Goal: Task Accomplishment & Management: Use online tool/utility

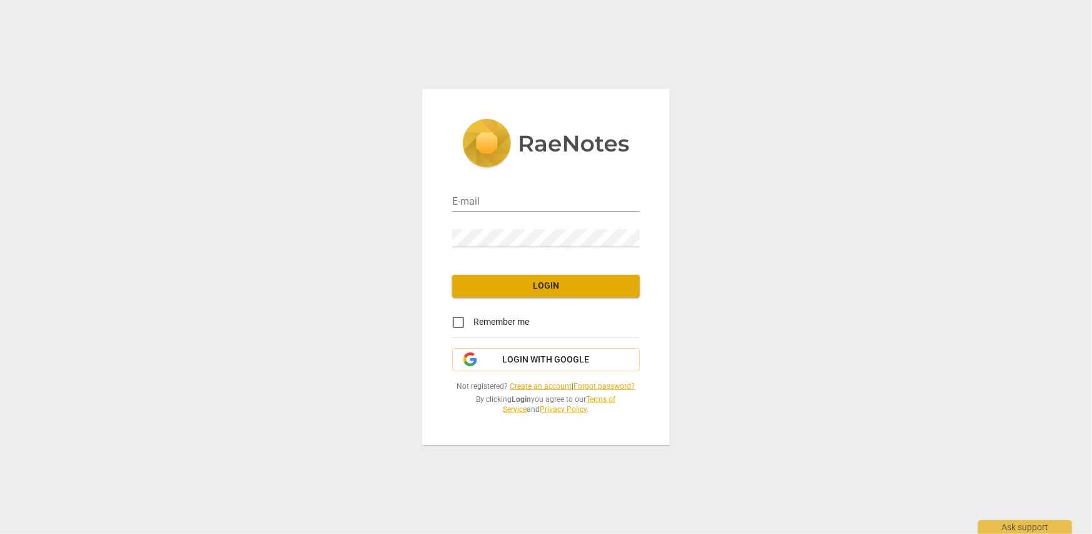
click at [469, 172] on link at bounding box center [546, 148] width 188 height 59
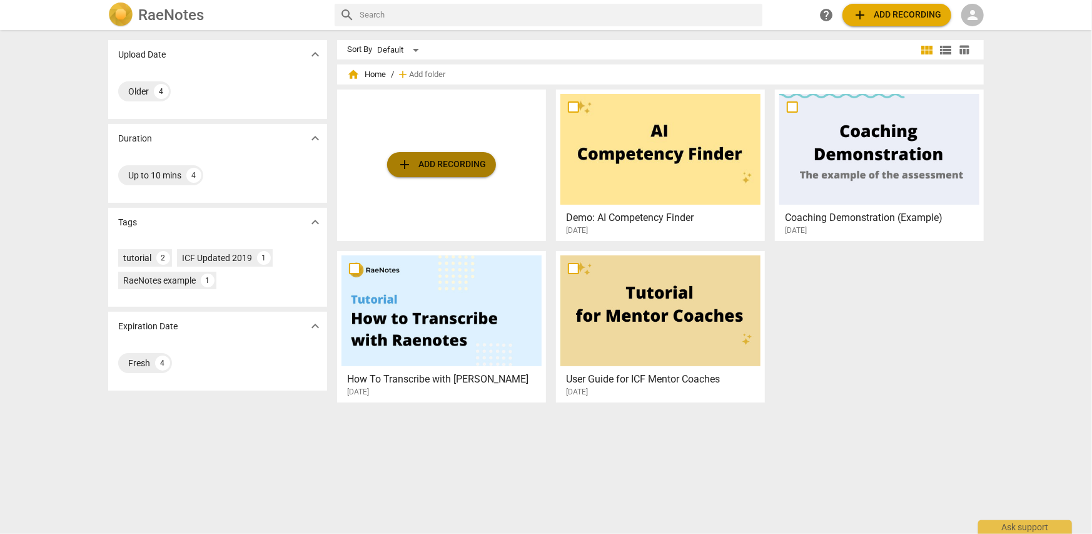
click at [476, 168] on span "add Add recording" at bounding box center [441, 164] width 89 height 15
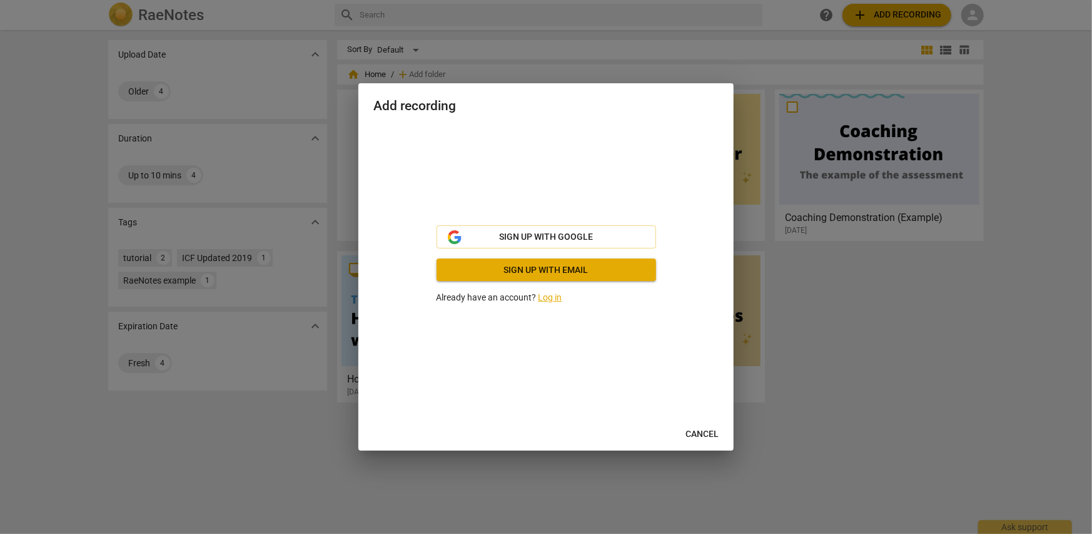
click at [463, 200] on div "Sign up with Google Sign up with email Already have an account? Log in" at bounding box center [546, 264] width 345 height 277
click at [523, 273] on span "Sign up with email" at bounding box center [547, 270] width 200 height 13
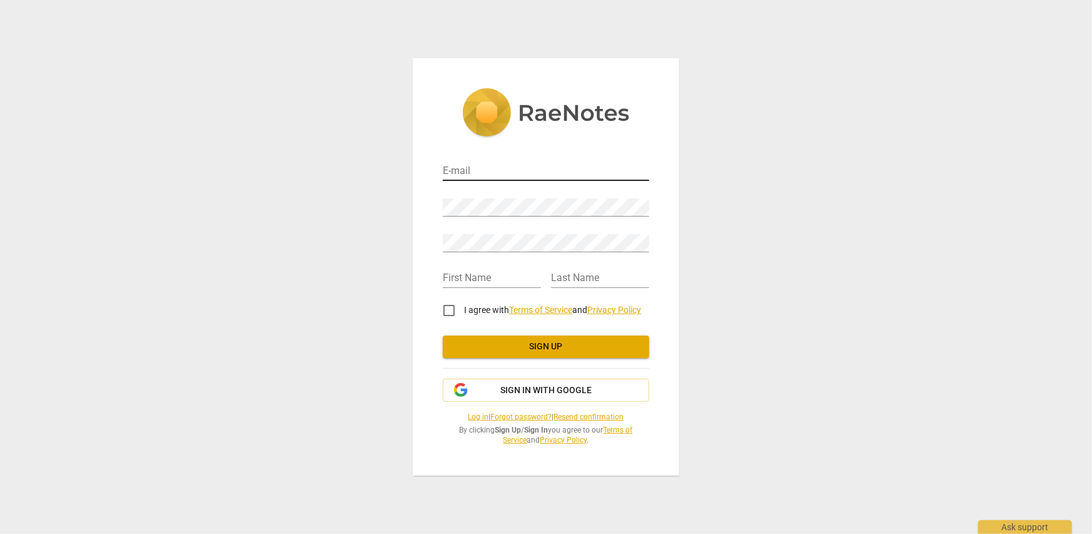
click at [475, 171] on input "email" at bounding box center [546, 172] width 206 height 18
type input "bahar.sayiner@yahoo.com"
click at [479, 279] on input "text" at bounding box center [492, 279] width 98 height 18
type input "Bahar"
click at [575, 277] on input "text" at bounding box center [600, 279] width 98 height 18
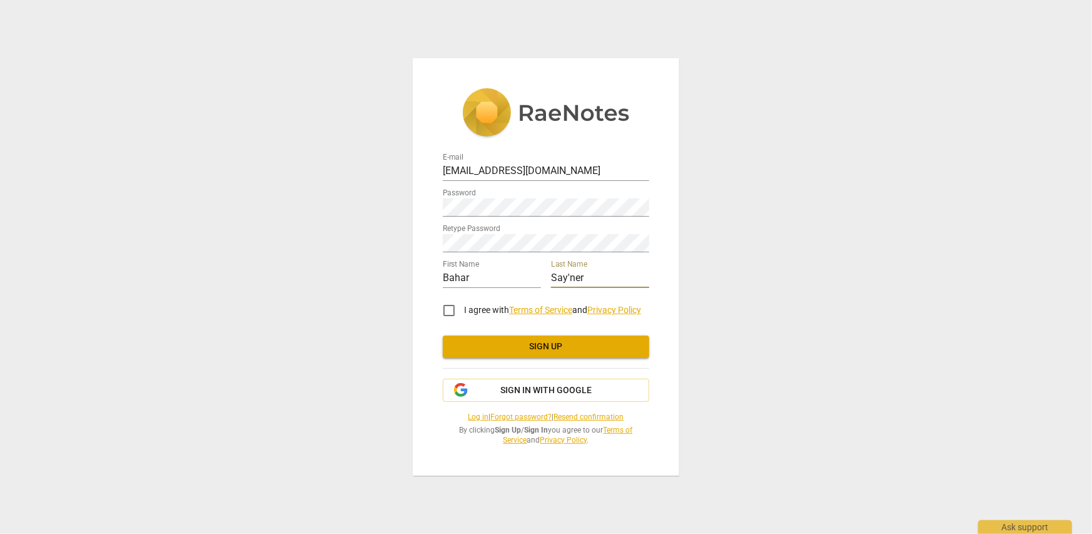
click at [568, 274] on input "Say'ner" at bounding box center [600, 279] width 98 height 18
type input "Sayiner"
click at [449, 309] on input "I agree with Terms of Service and Privacy Policy" at bounding box center [449, 310] width 30 height 30
checkbox input "true"
click at [542, 347] on span "Sign up" at bounding box center [546, 346] width 186 height 13
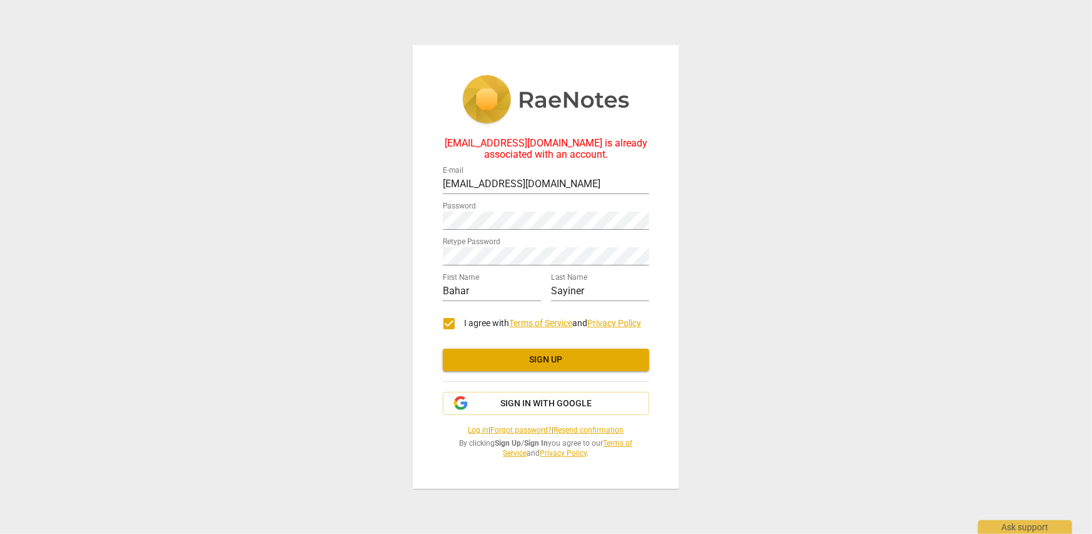
click at [469, 428] on link "Log in" at bounding box center [479, 429] width 21 height 9
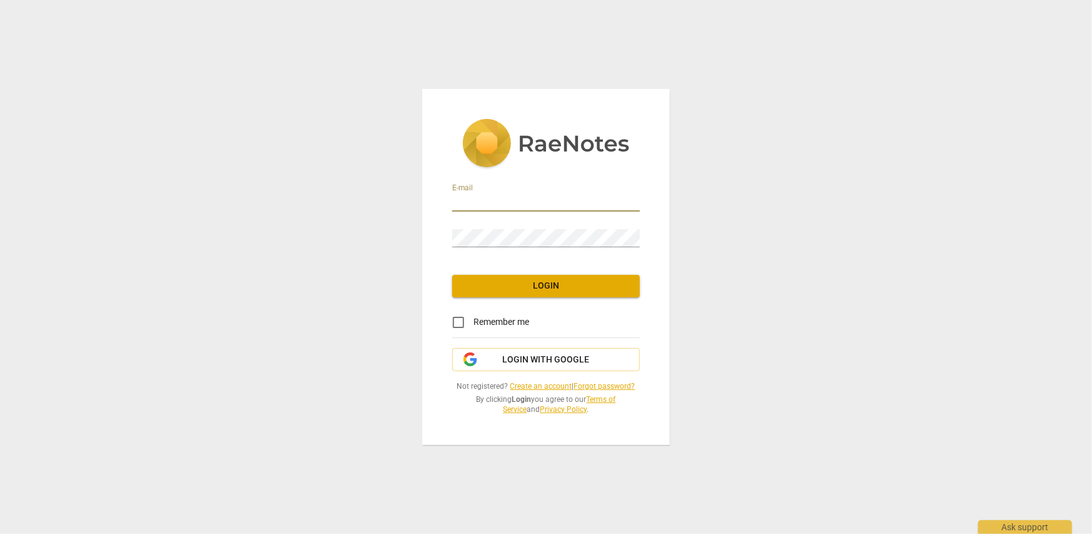
click at [488, 199] on input "email" at bounding box center [546, 202] width 188 height 18
type input "bahar.sayiner@yahoo.com"
click at [457, 318] on input "Remember me" at bounding box center [459, 322] width 30 height 30
checkbox input "true"
click at [496, 290] on span "Login" at bounding box center [546, 286] width 168 height 13
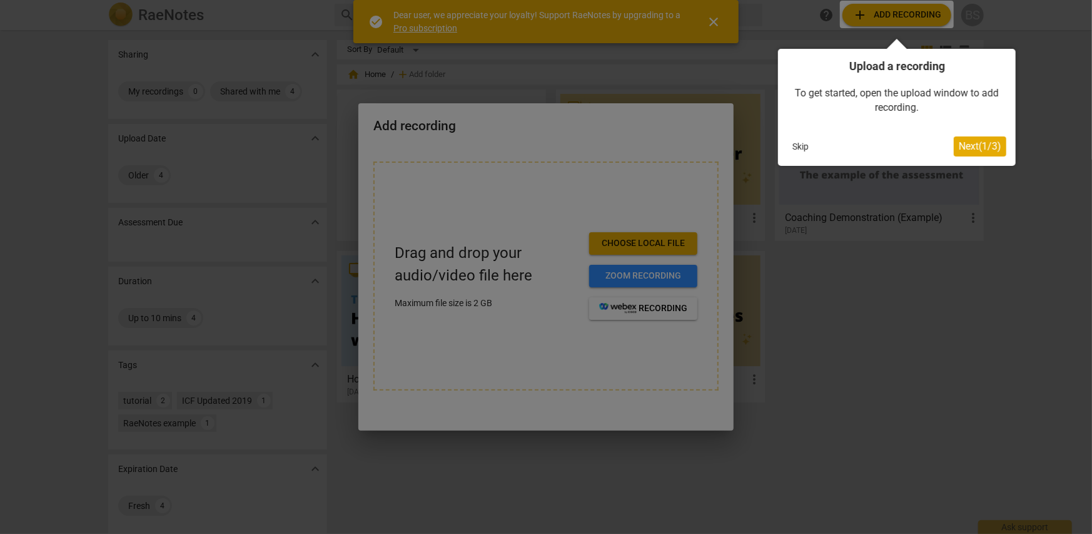
click at [965, 143] on span "Next ( 1 / 3 )" at bounding box center [980, 146] width 43 height 12
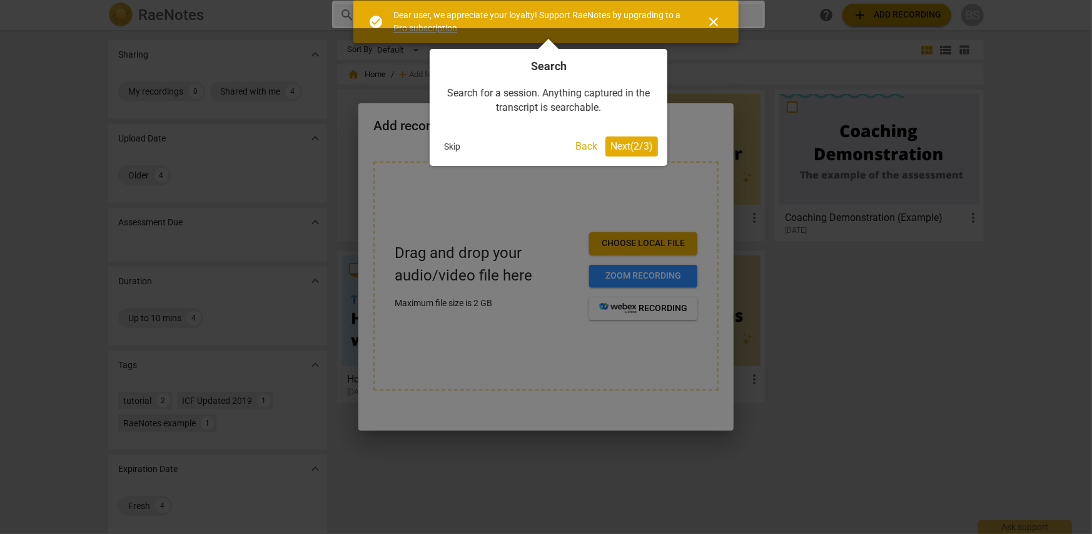
click at [629, 148] on span "Next ( 2 / 3 )" at bounding box center [632, 146] width 43 height 12
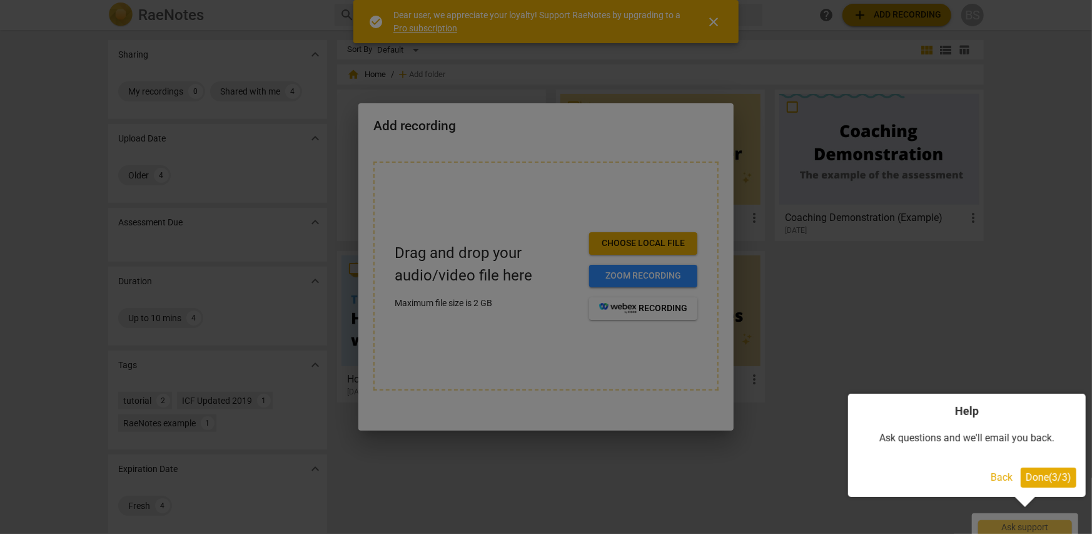
click at [1045, 480] on span "Done ( 3 / 3 )" at bounding box center [1049, 477] width 46 height 12
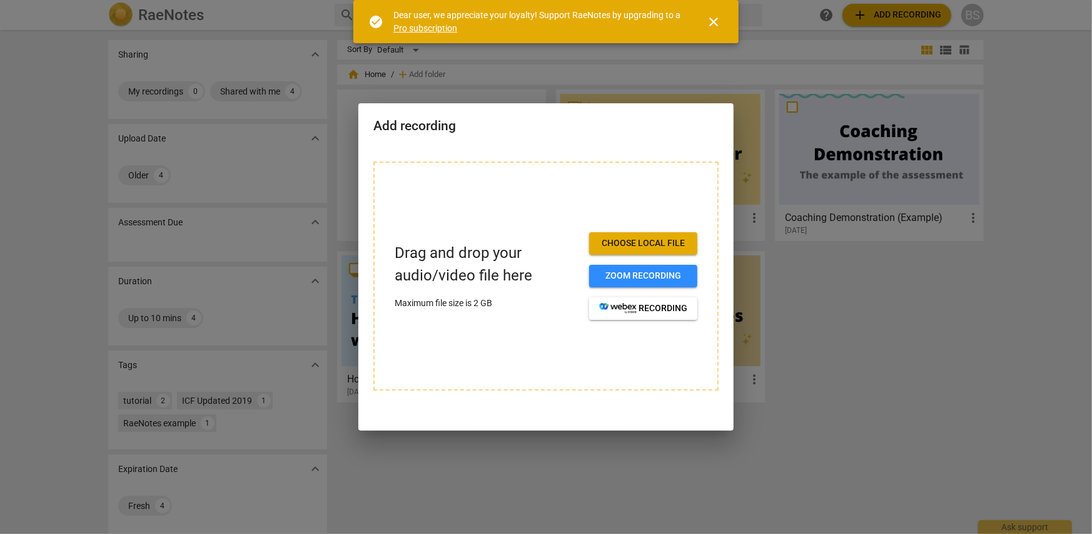
click at [711, 23] on span "close" at bounding box center [713, 21] width 15 height 15
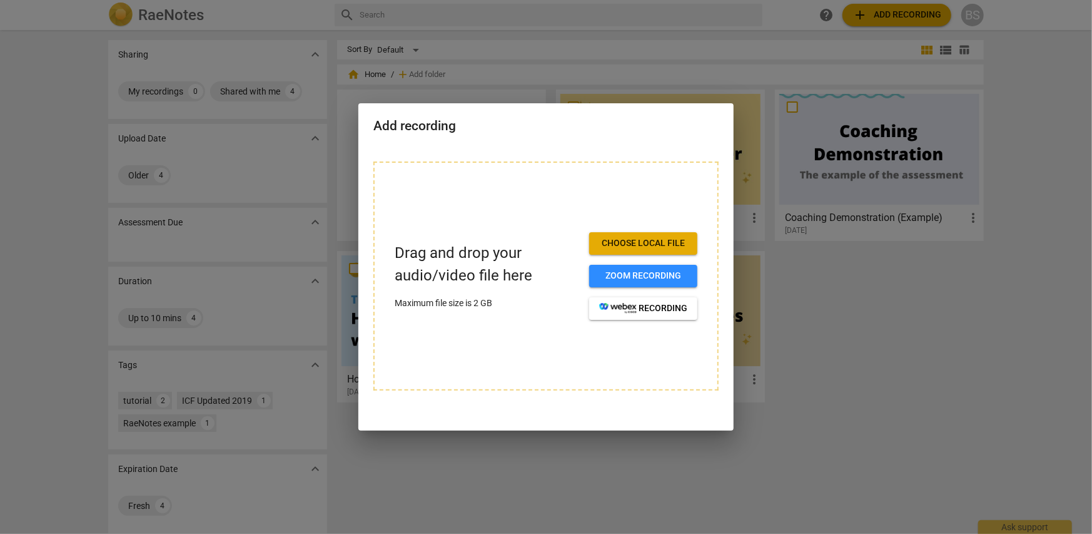
click at [638, 240] on span "Choose local file" at bounding box center [643, 243] width 88 height 13
click at [649, 277] on span "Zoom recording" at bounding box center [643, 276] width 88 height 13
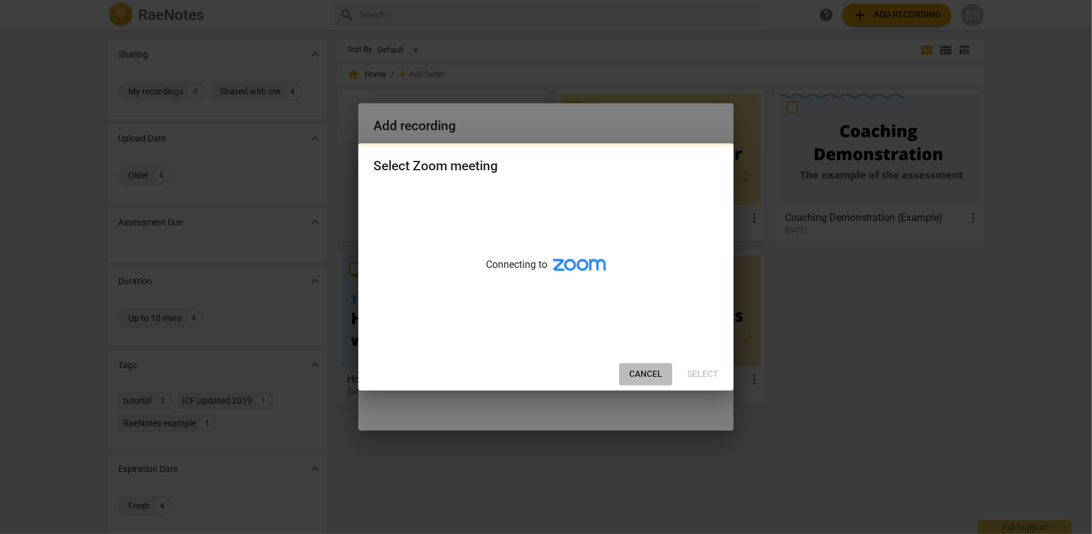
click at [639, 370] on span "Cancel" at bounding box center [645, 374] width 33 height 13
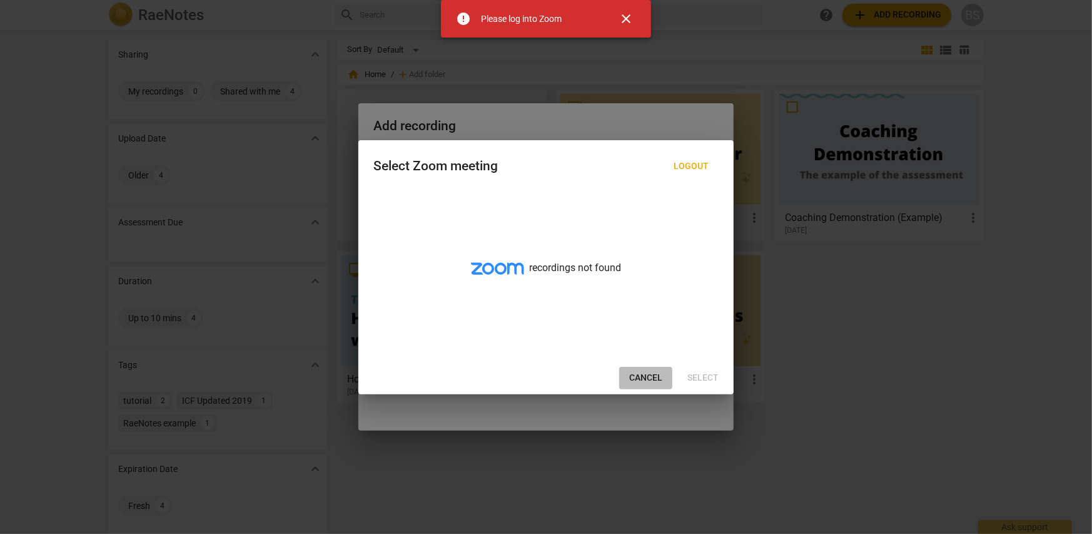
click at [646, 380] on span "Cancel" at bounding box center [645, 378] width 33 height 13
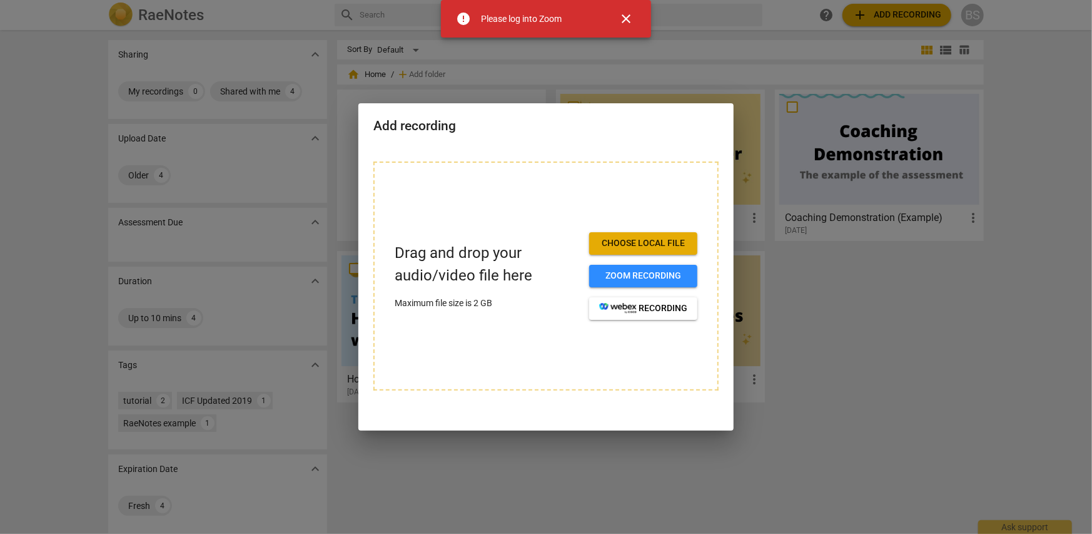
click at [649, 240] on span "Choose local file" at bounding box center [643, 243] width 88 height 13
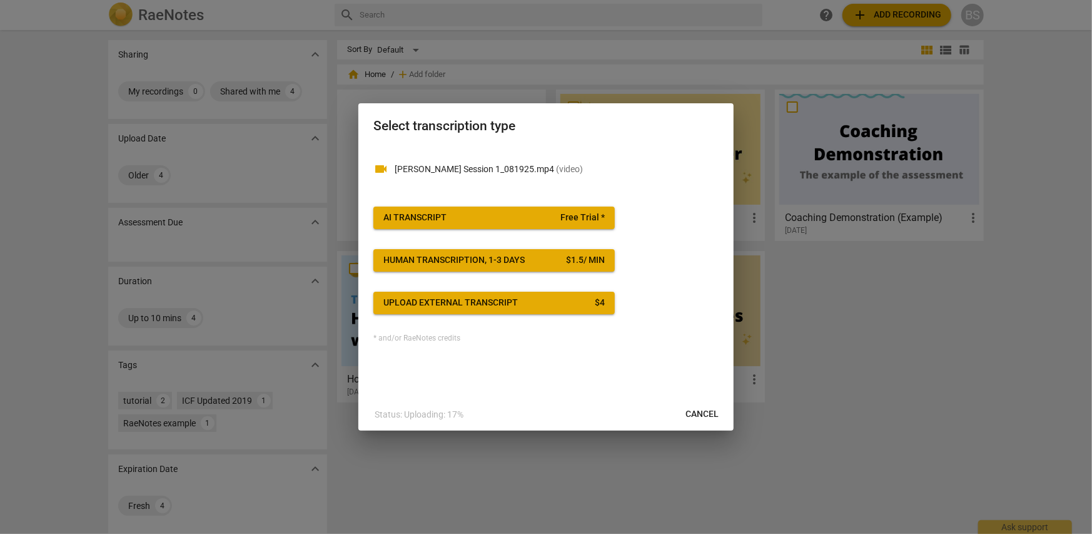
click at [449, 215] on span "AI Transcript Free Trial *" at bounding box center [494, 217] width 221 height 13
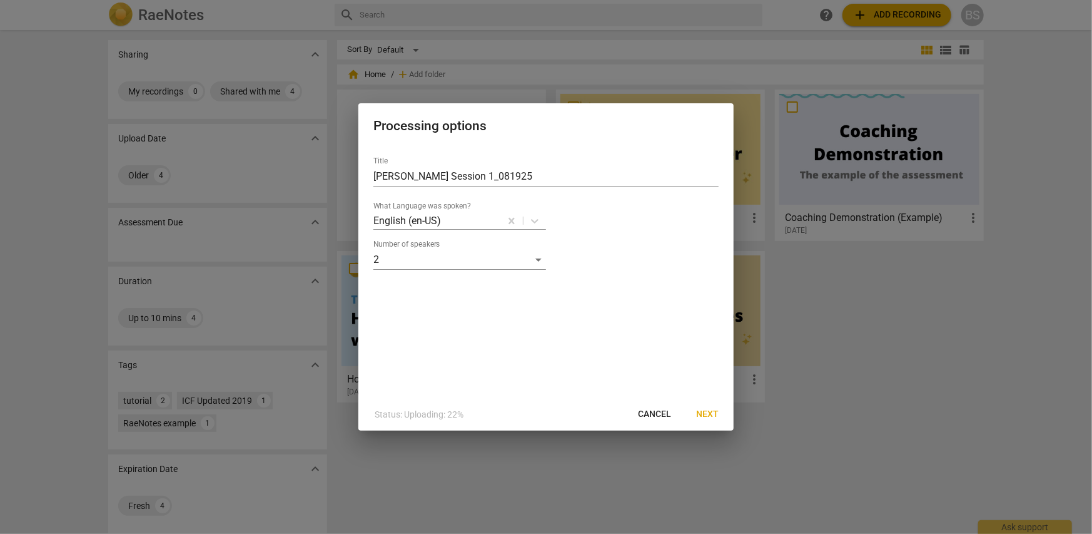
click at [706, 414] on span "Next" at bounding box center [707, 414] width 23 height 13
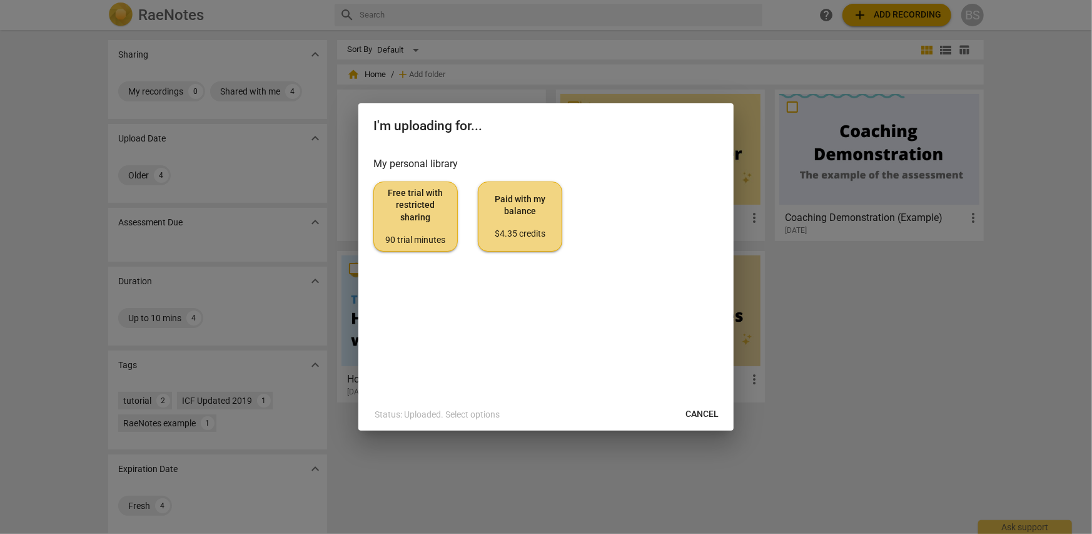
click at [405, 211] on span "Free trial with restricted sharing 90 trial minutes" at bounding box center [415, 216] width 63 height 59
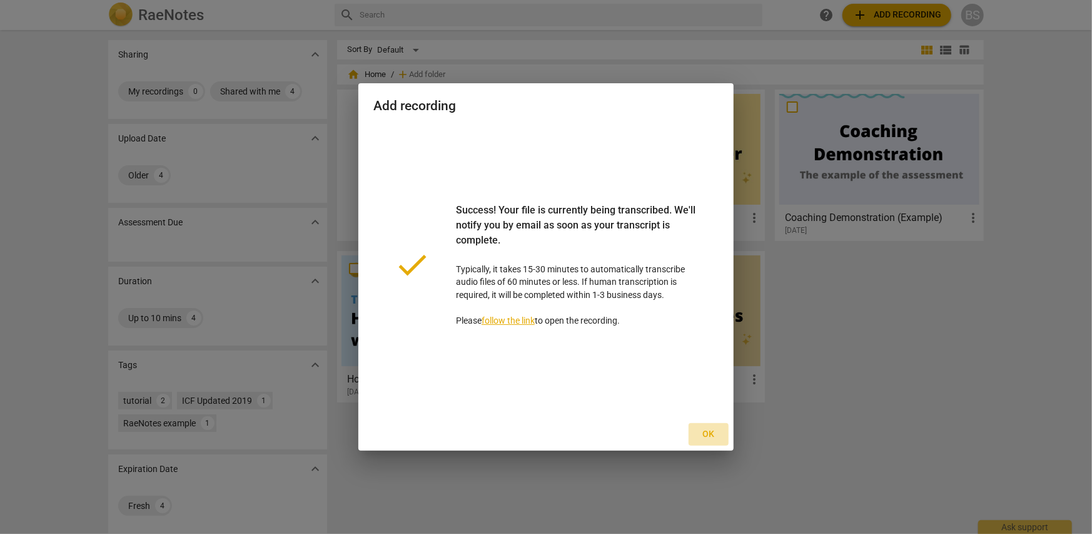
click at [712, 432] on span "Ok" at bounding box center [709, 434] width 20 height 13
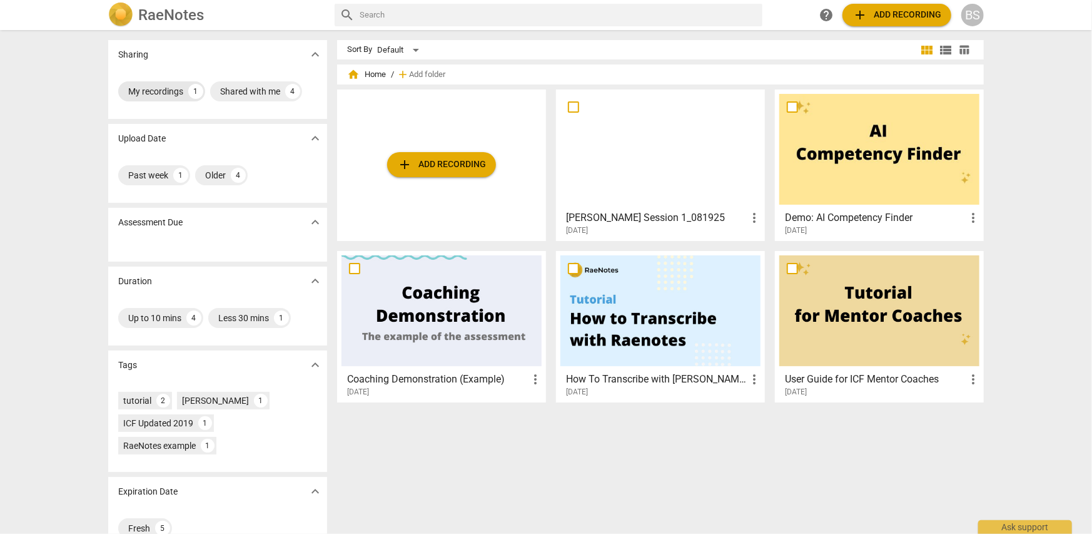
click at [151, 90] on div "My recordings" at bounding box center [155, 91] width 55 height 13
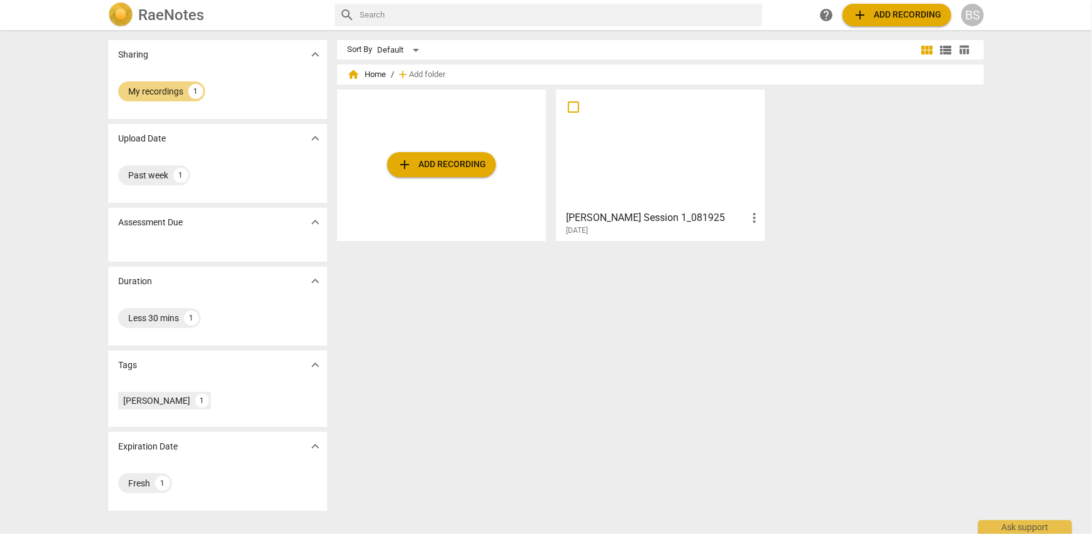
click at [496, 14] on input "text" at bounding box center [559, 15] width 398 height 20
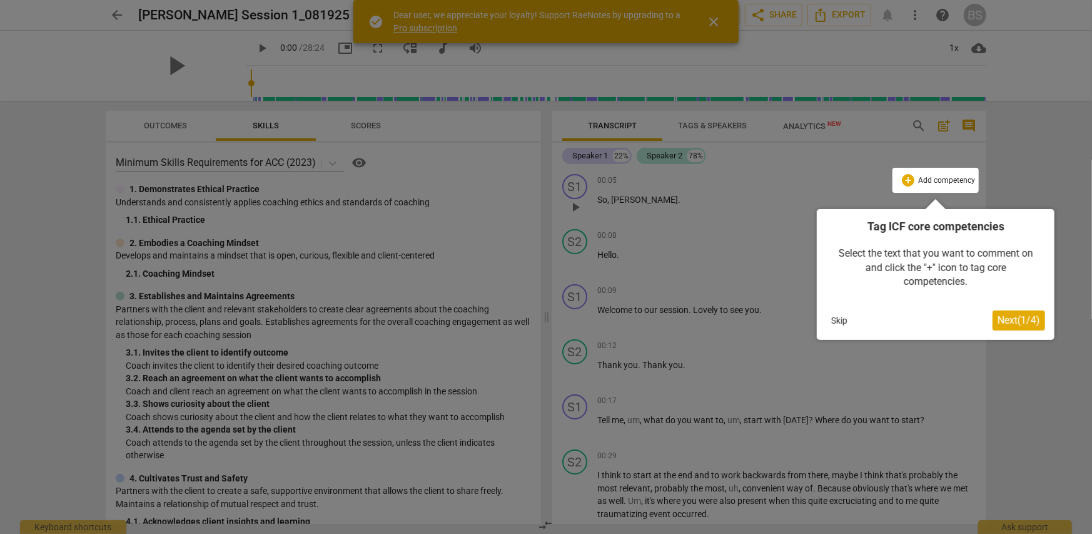
click at [1023, 321] on span "Next ( 1 / 4 )" at bounding box center [1019, 320] width 43 height 12
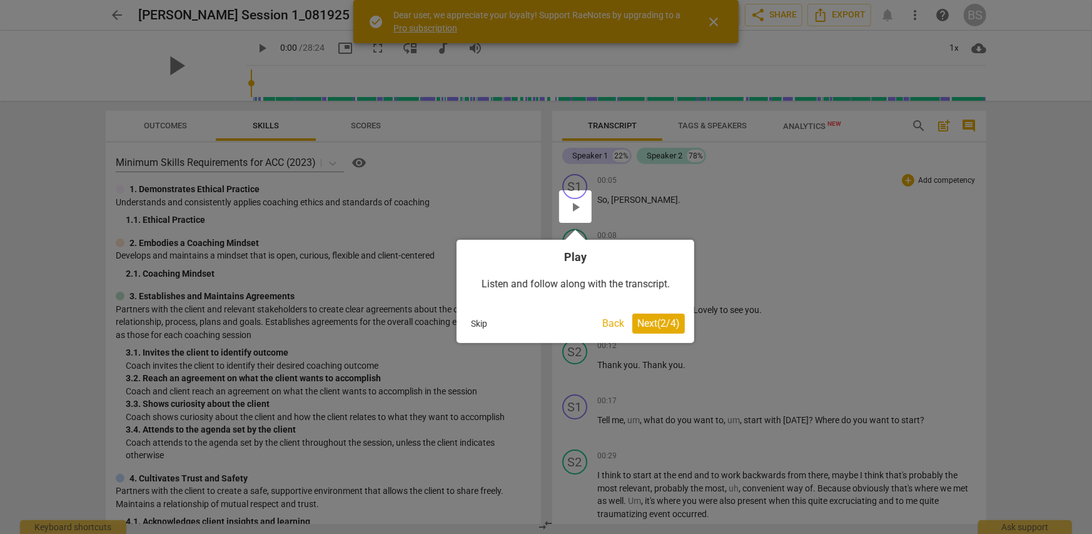
click at [663, 325] on span "Next ( 2 / 4 )" at bounding box center [659, 323] width 43 height 12
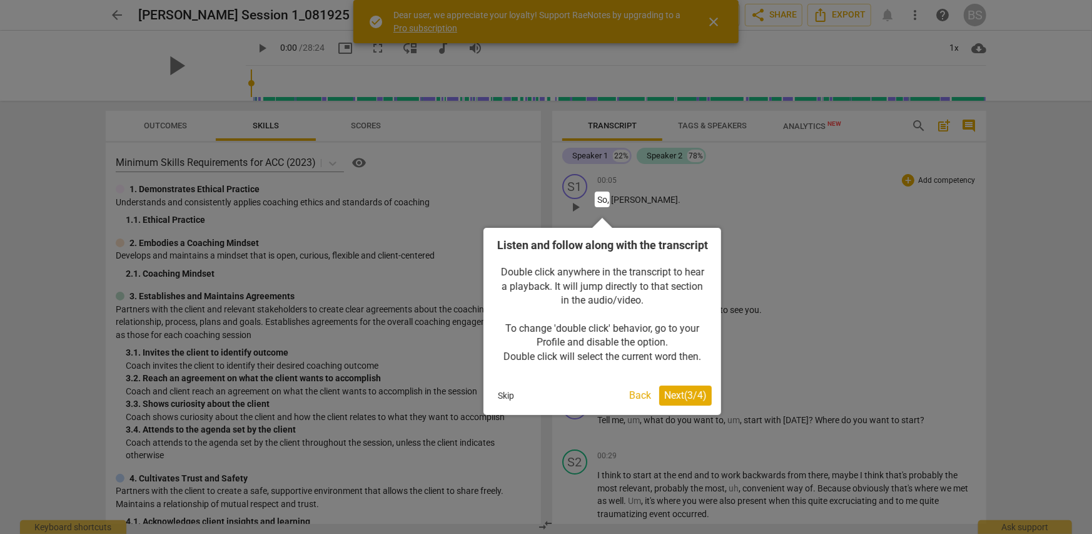
click at [691, 401] on span "Next ( 3 / 4 )" at bounding box center [685, 395] width 43 height 12
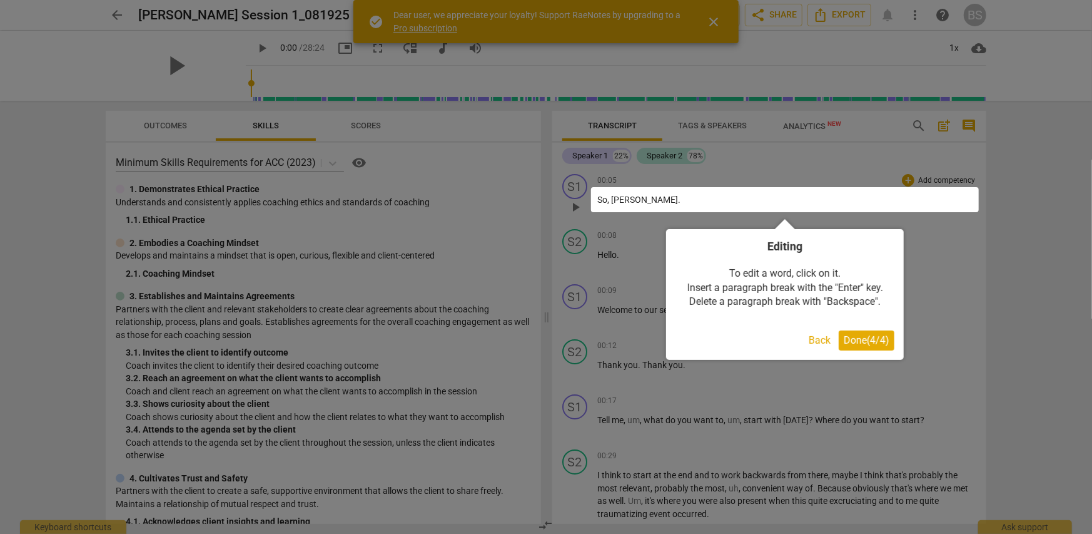
click at [863, 339] on span "Done ( 4 / 4 )" at bounding box center [867, 340] width 46 height 12
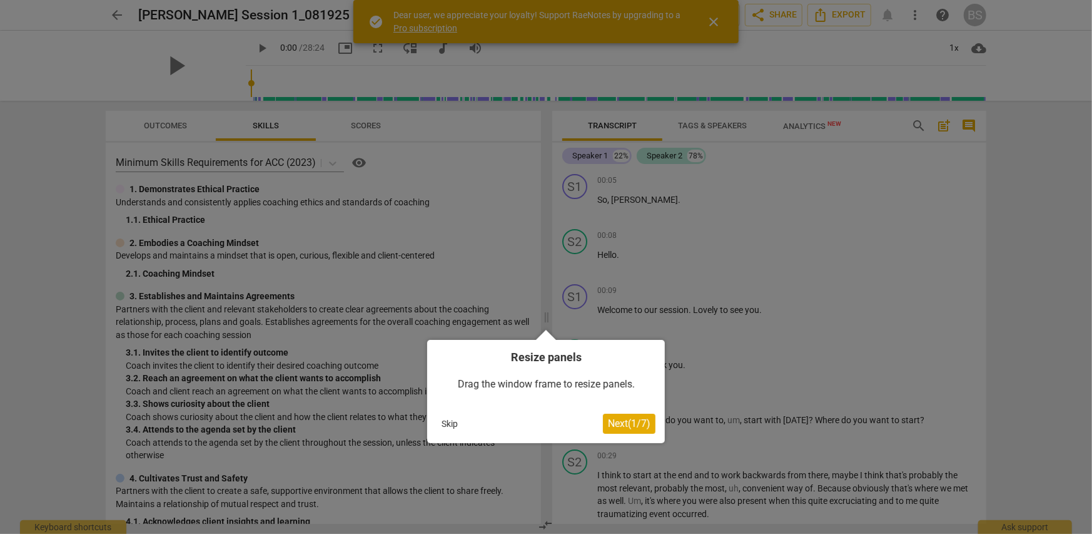
click at [638, 426] on span "Next ( 1 / 7 )" at bounding box center [629, 423] width 43 height 12
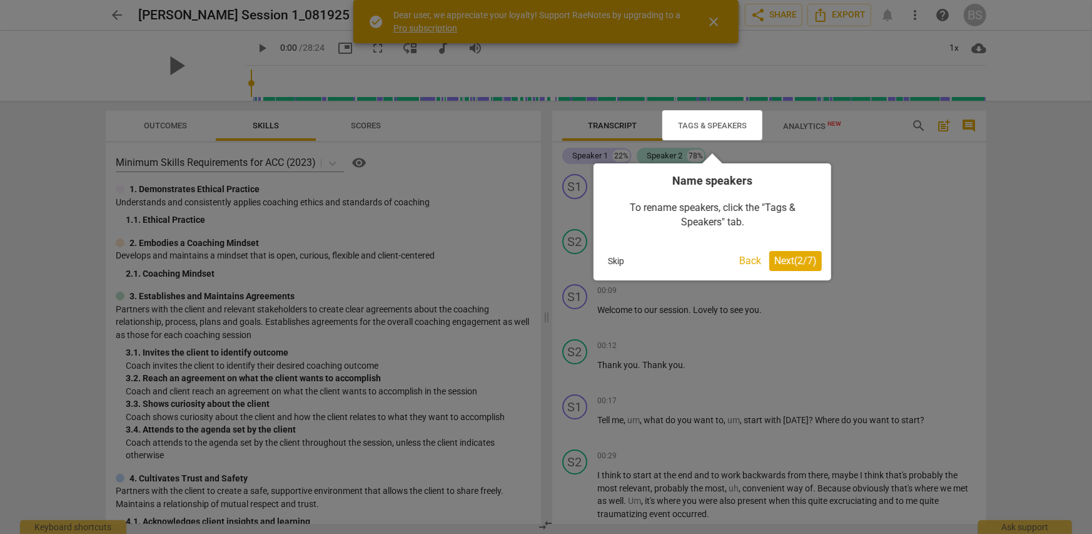
click at [804, 262] on span "Next ( 2 / 7 )" at bounding box center [796, 261] width 43 height 12
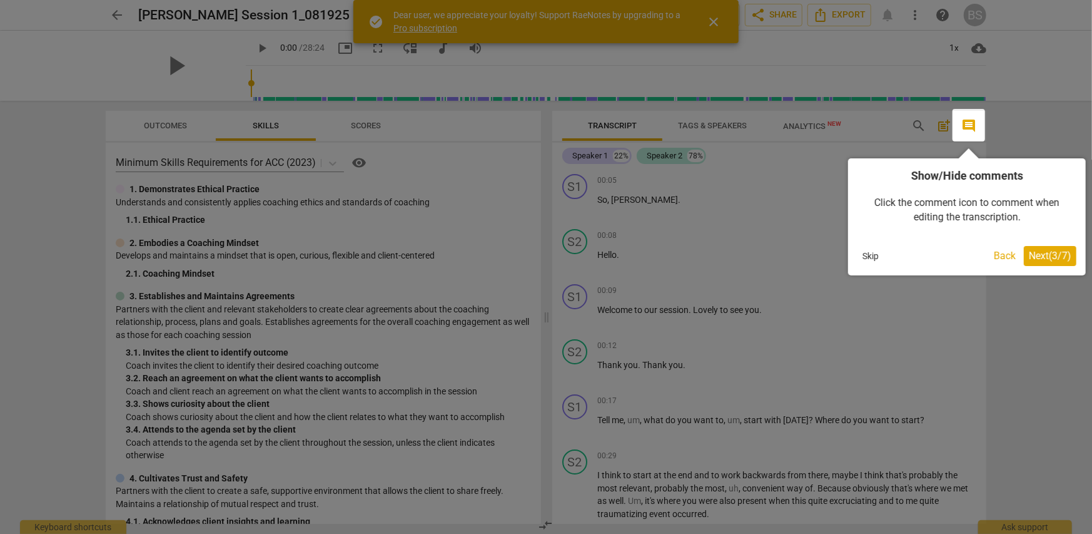
click at [1044, 256] on span "Next ( 3 / 7 )" at bounding box center [1050, 256] width 43 height 12
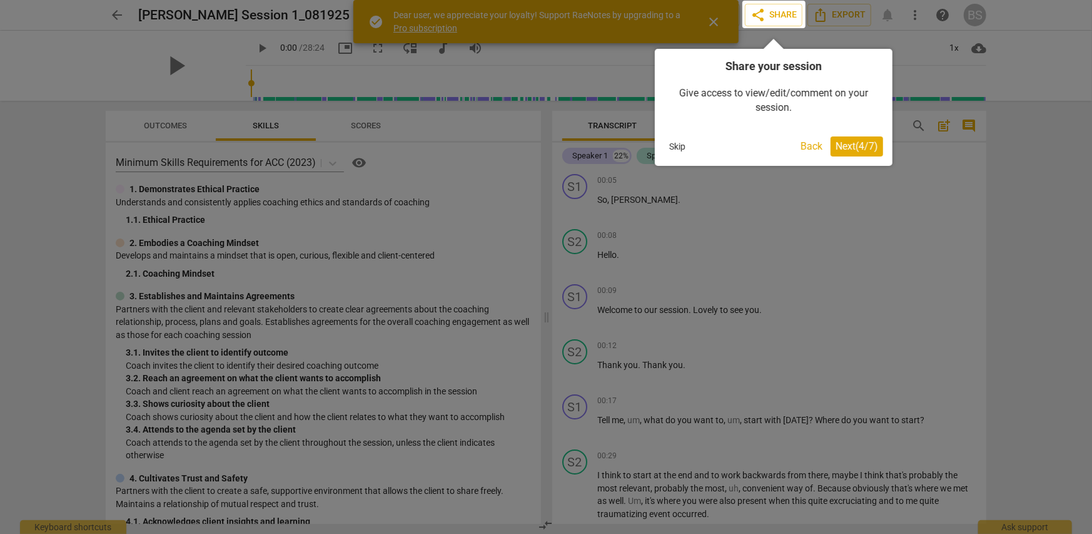
click at [844, 145] on span "Next ( 4 / 7 )" at bounding box center [857, 146] width 43 height 12
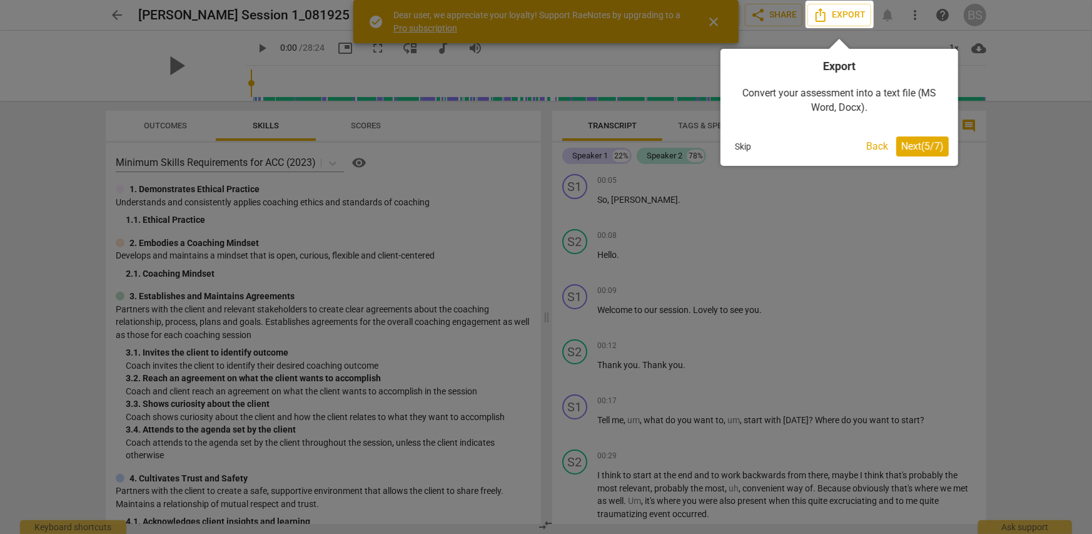
click at [912, 148] on span "Next ( 5 / 7 )" at bounding box center [923, 146] width 43 height 12
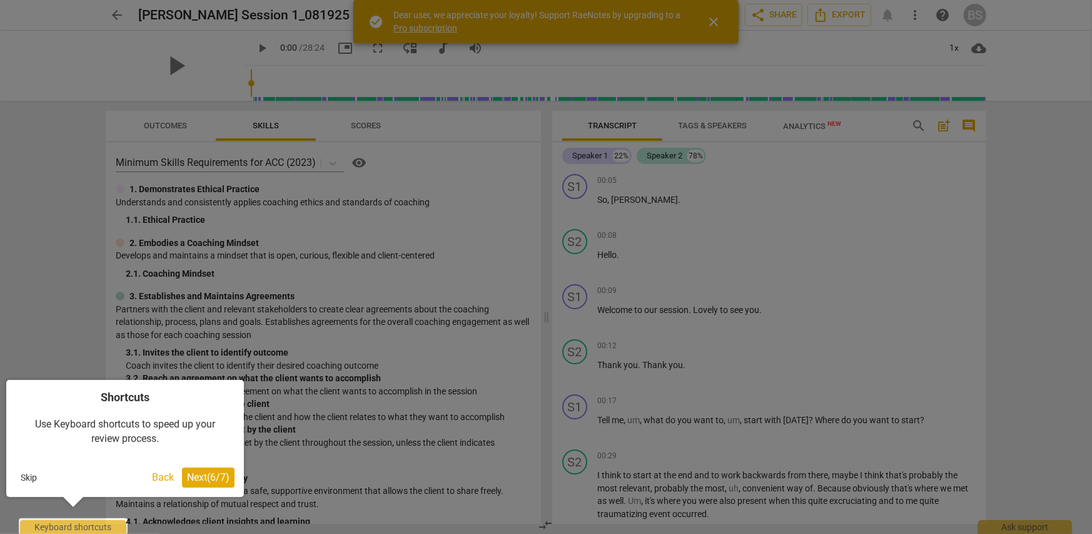
click at [32, 481] on button "Skip" at bounding box center [29, 477] width 26 height 19
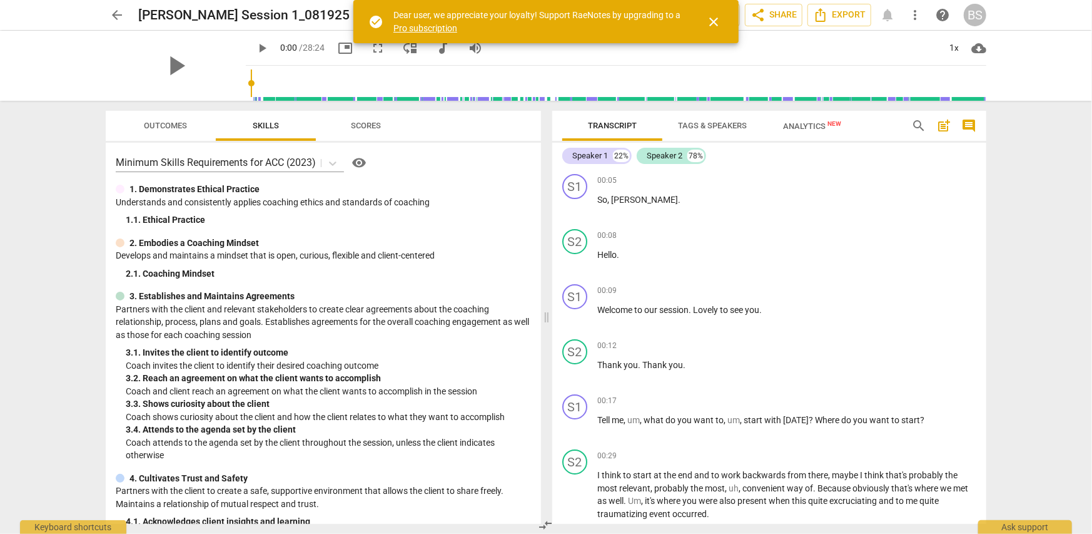
click at [712, 126] on span "Tags & Speakers" at bounding box center [712, 125] width 69 height 9
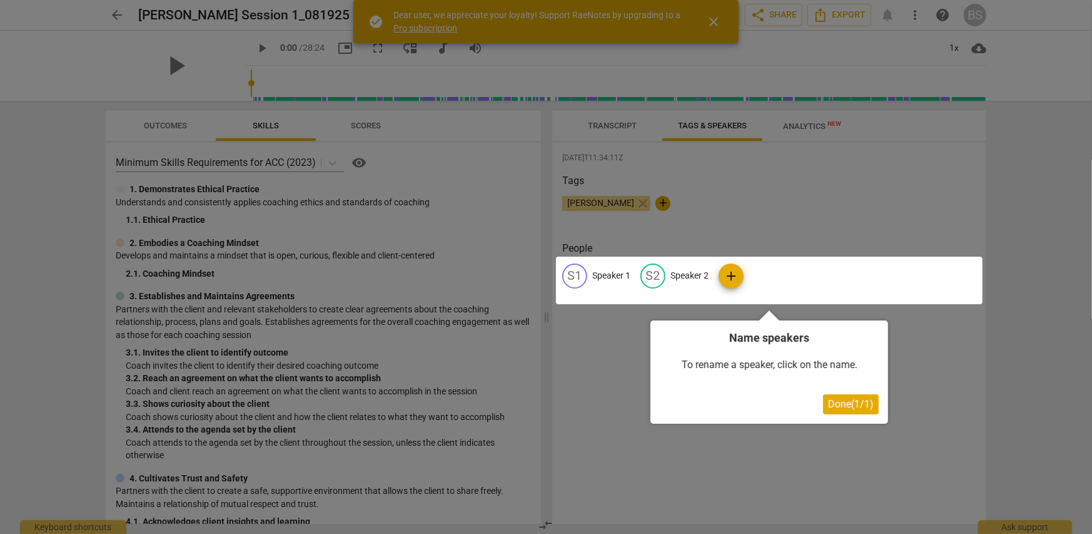
click at [618, 274] on div at bounding box center [769, 281] width 427 height 48
click at [601, 276] on div at bounding box center [769, 281] width 427 height 48
click at [570, 275] on div at bounding box center [769, 281] width 427 height 48
click at [703, 290] on div at bounding box center [769, 281] width 427 height 48
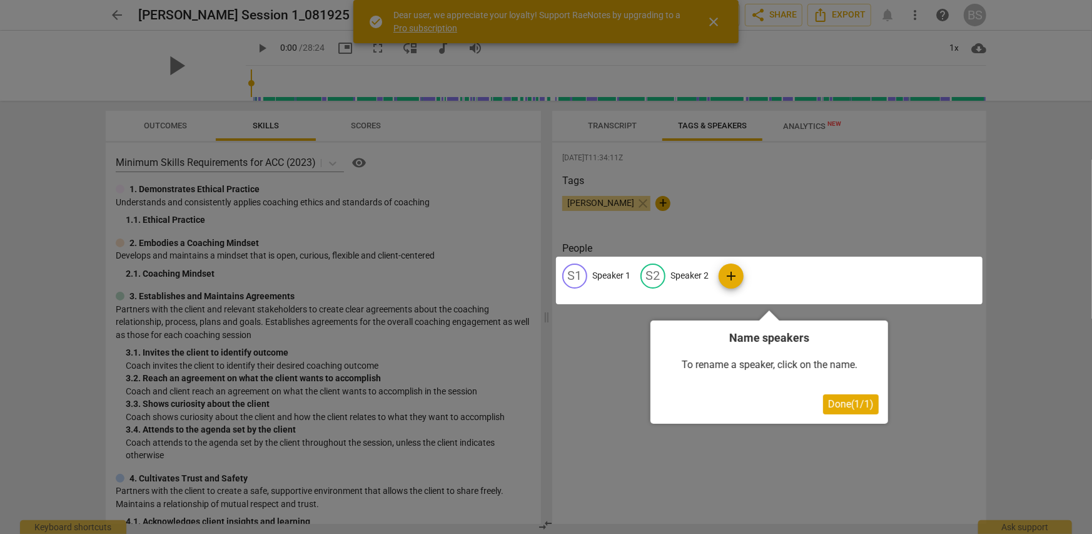
click at [855, 410] on button "Done ( 1 / 1 )" at bounding box center [851, 404] width 56 height 20
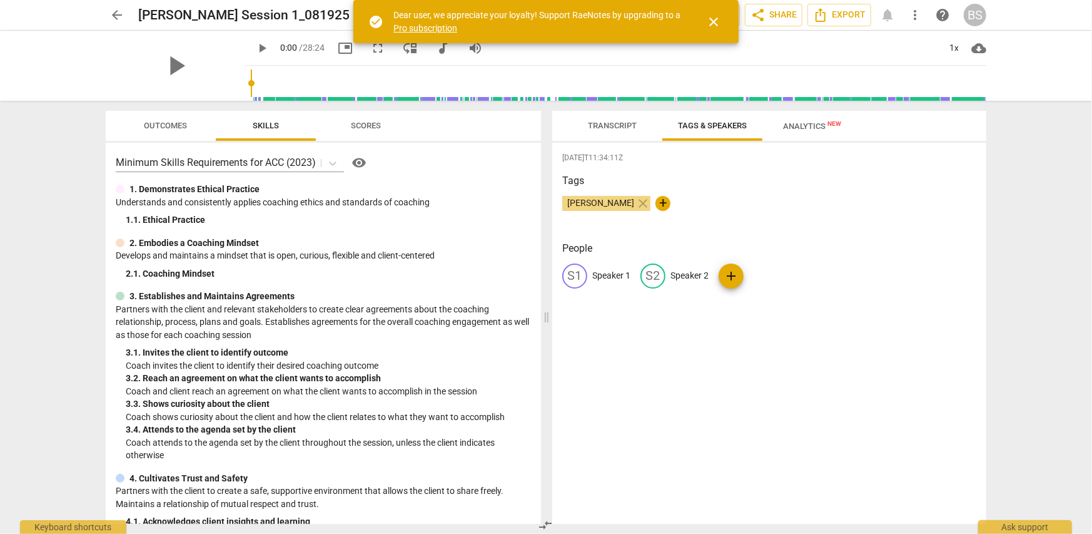
click at [611, 274] on p "Speaker 1" at bounding box center [611, 275] width 38 height 13
type input "Bahar"
click at [768, 276] on p "Speaker 2" at bounding box center [771, 275] width 38 height 13
click at [768, 276] on div "edit Speaker 2 delete" at bounding box center [701, 275] width 150 height 25
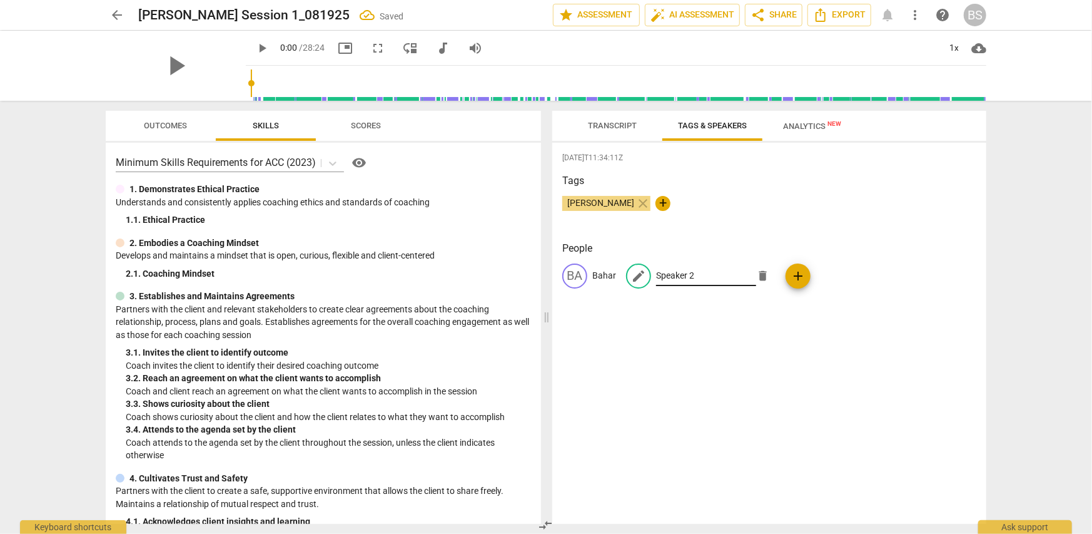
click at [682, 268] on input "Speaker 2" at bounding box center [706, 276] width 100 height 20
type input "[PERSON_NAME]"
click at [722, 370] on div "[DATE]T11:34:11Z Tags [PERSON_NAME] close + People [PERSON_NAME] edit [PERSON_N…" at bounding box center [769, 333] width 434 height 381
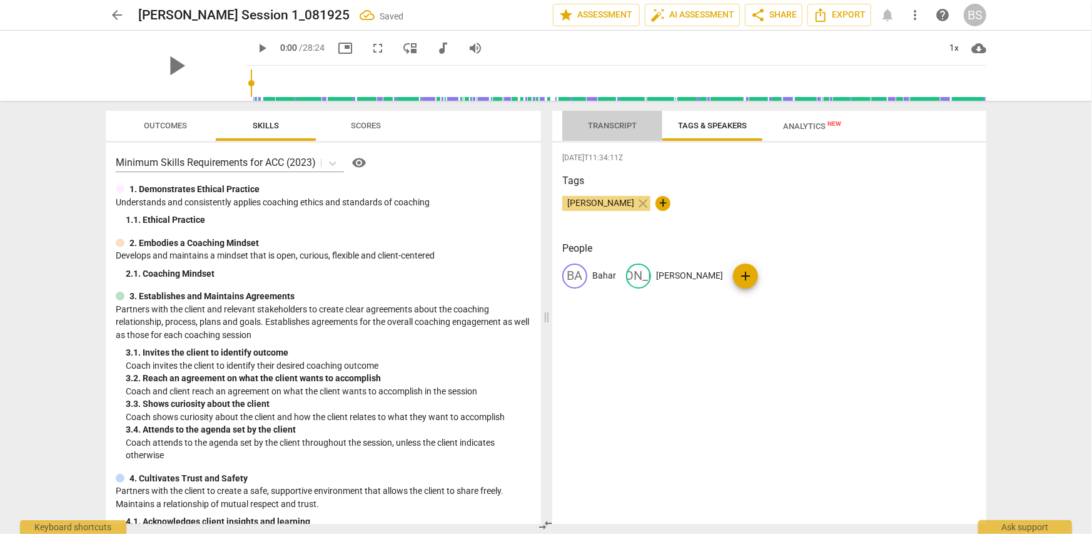
click at [608, 128] on span "Transcript" at bounding box center [612, 125] width 49 height 9
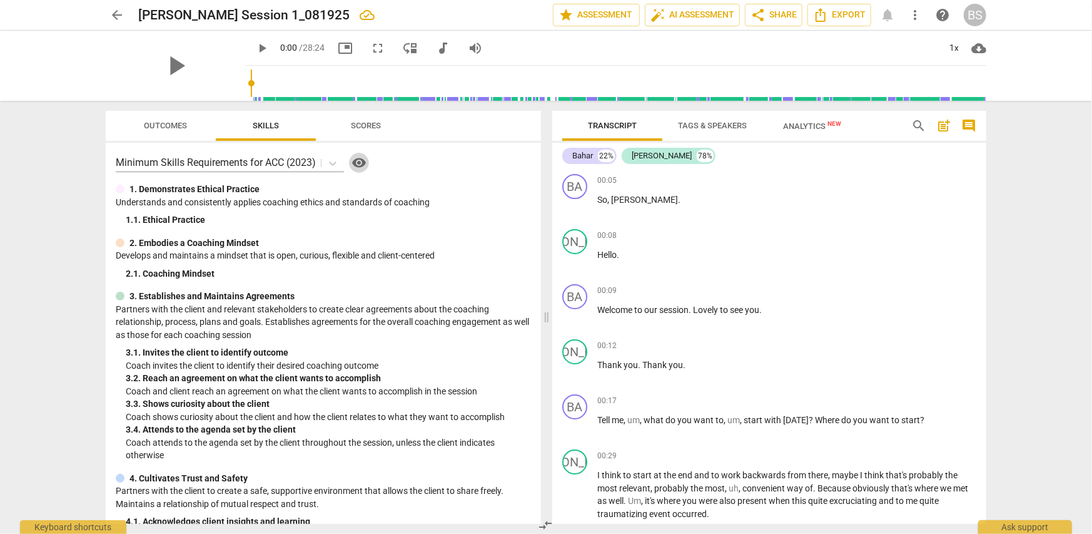
click at [362, 164] on span "visibility" at bounding box center [359, 162] width 15 height 15
click at [365, 126] on span "Scores" at bounding box center [366, 125] width 30 height 9
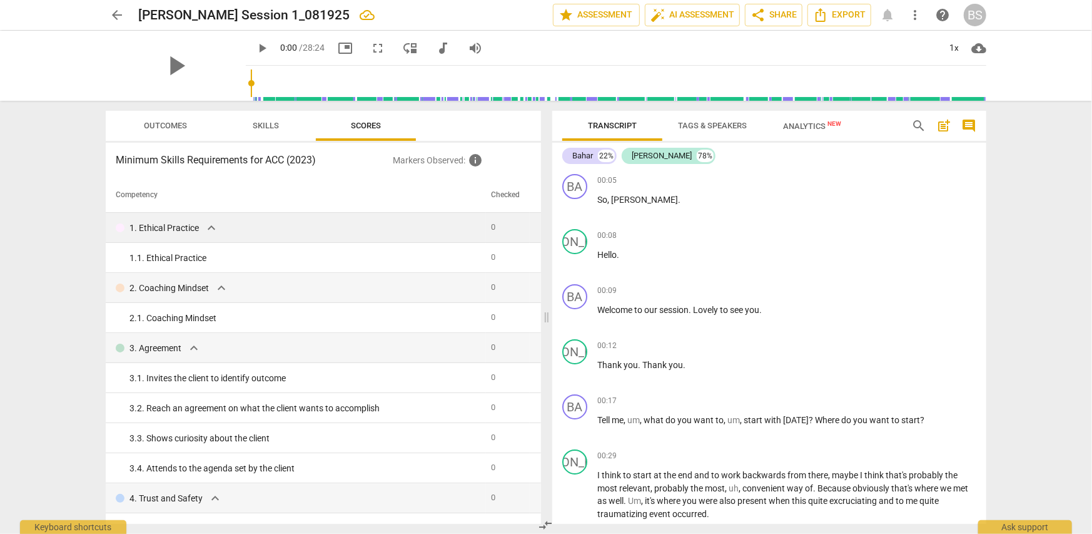
click at [209, 227] on span "expand_more" at bounding box center [211, 227] width 15 height 15
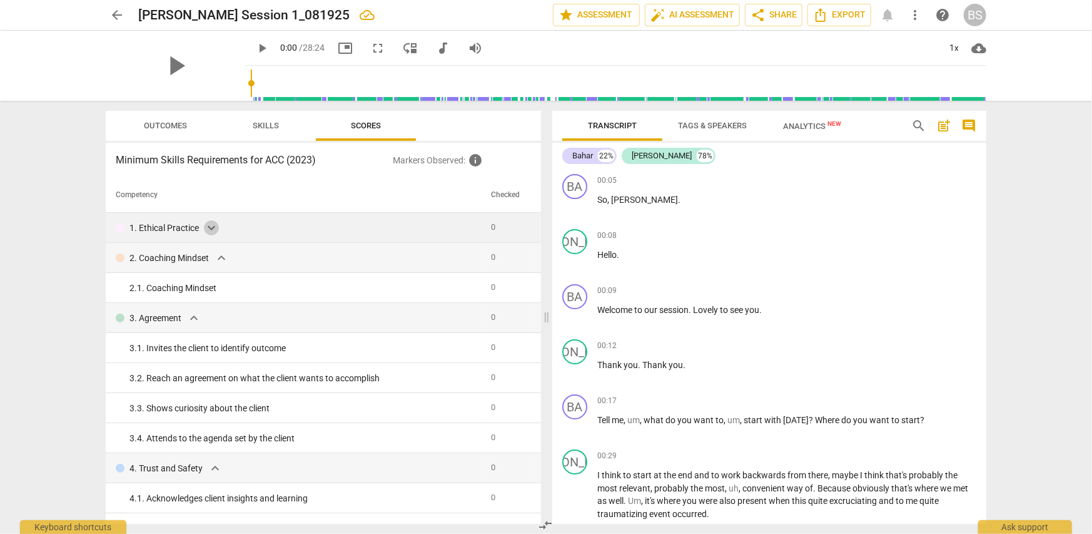
click at [209, 227] on span "expand_more" at bounding box center [211, 227] width 15 height 15
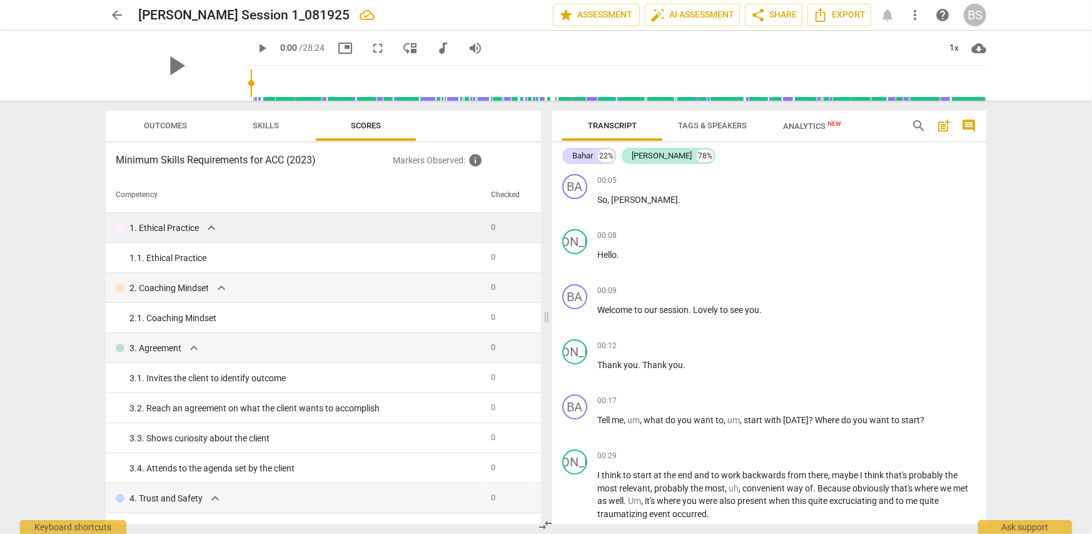
click at [163, 127] on span "Outcomes" at bounding box center [166, 125] width 43 height 9
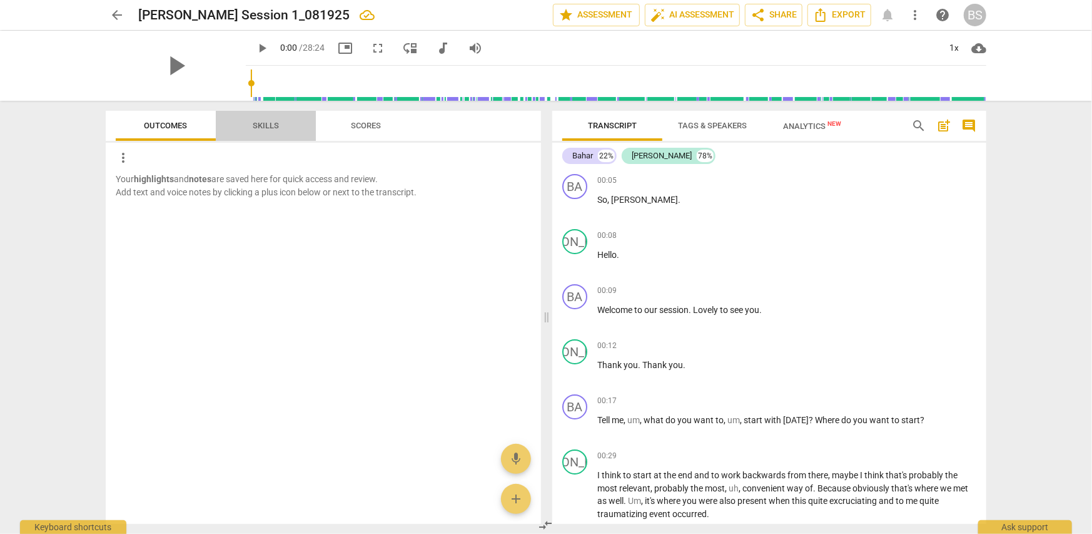
click at [263, 128] on span "Skills" at bounding box center [266, 125] width 26 height 9
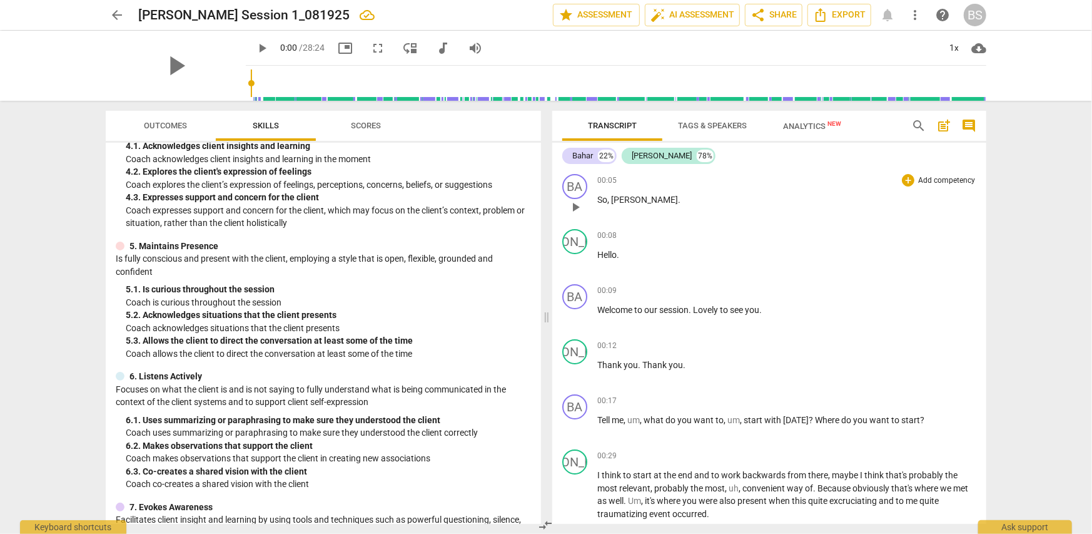
click at [596, 199] on div "play_arrow pause" at bounding box center [582, 207] width 32 height 16
drag, startPoint x: 600, startPoint y: 199, endPoint x: 726, endPoint y: 438, distance: 270.1
click at [726, 438] on div "BA play_arrow pause 00:05 + Add competency keyboard_arrow_right So , [PERSON_NA…" at bounding box center [769, 346] width 434 height 355
click at [763, 211] on div "00:05 + Add competency keyboard_arrow_right So , [PERSON_NAME] ." at bounding box center [786, 196] width 379 height 45
click at [944, 121] on span "post_add" at bounding box center [944, 125] width 15 height 15
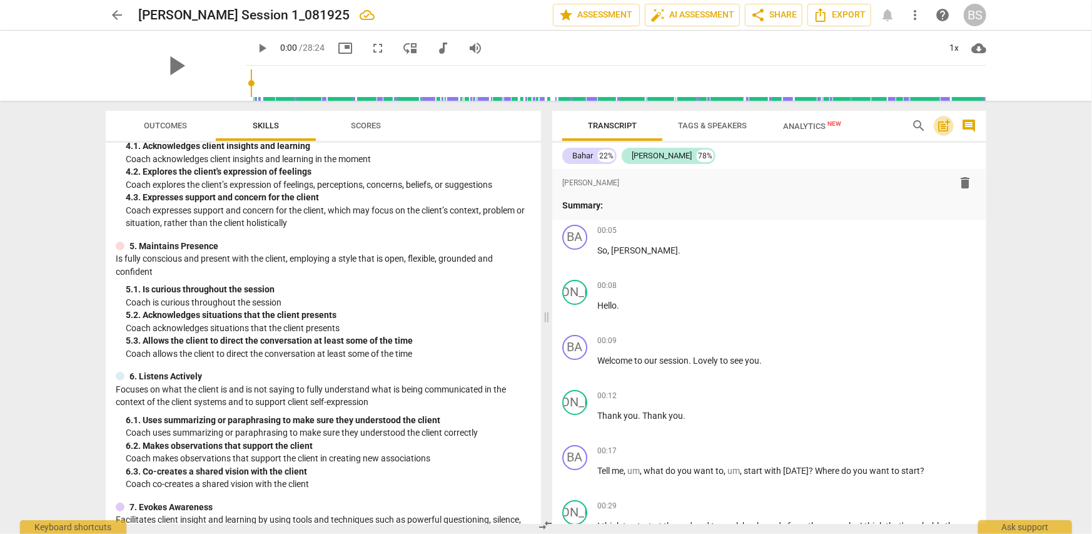
click at [944, 121] on span "post_add" at bounding box center [944, 125] width 15 height 15
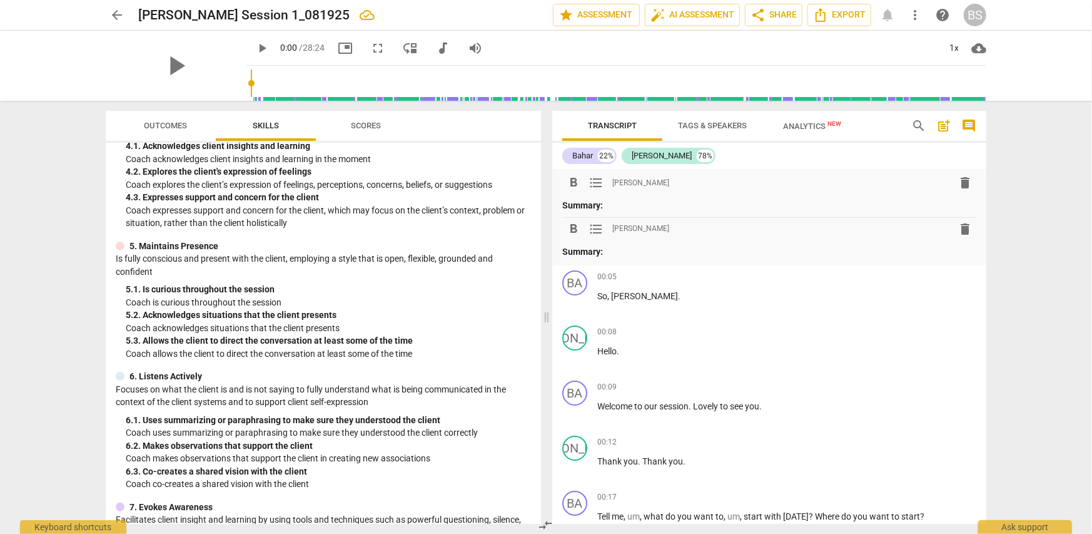
click at [963, 182] on span "delete" at bounding box center [965, 182] width 15 height 15
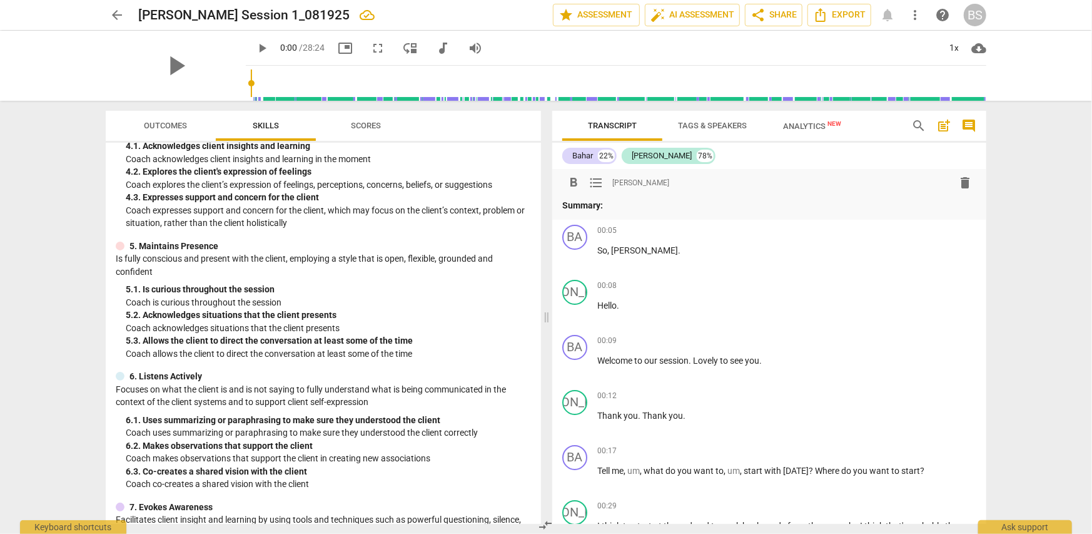
click at [960, 186] on span "delete" at bounding box center [965, 182] width 15 height 15
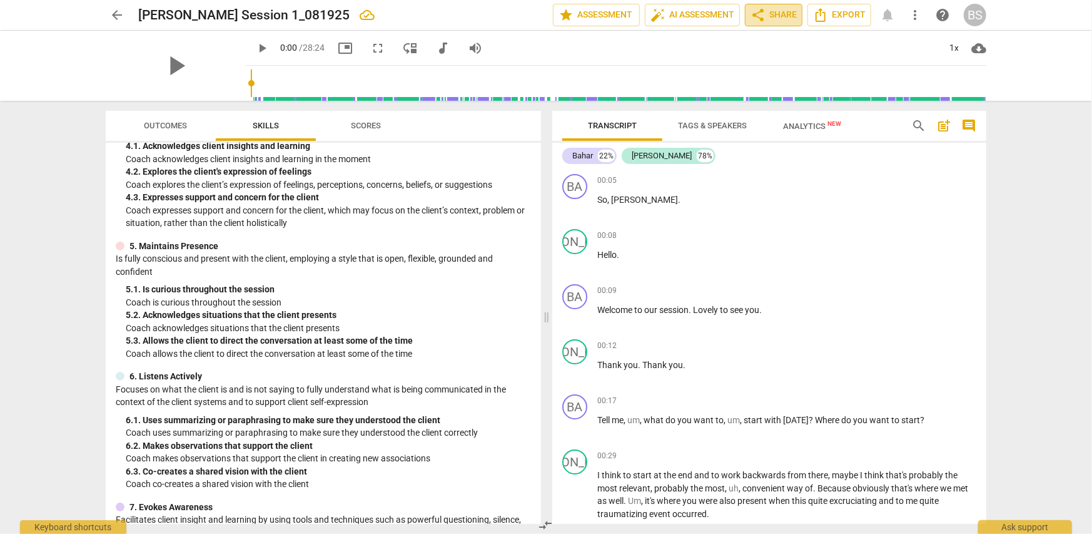
click at [782, 15] on span "share Share" at bounding box center [774, 15] width 46 height 15
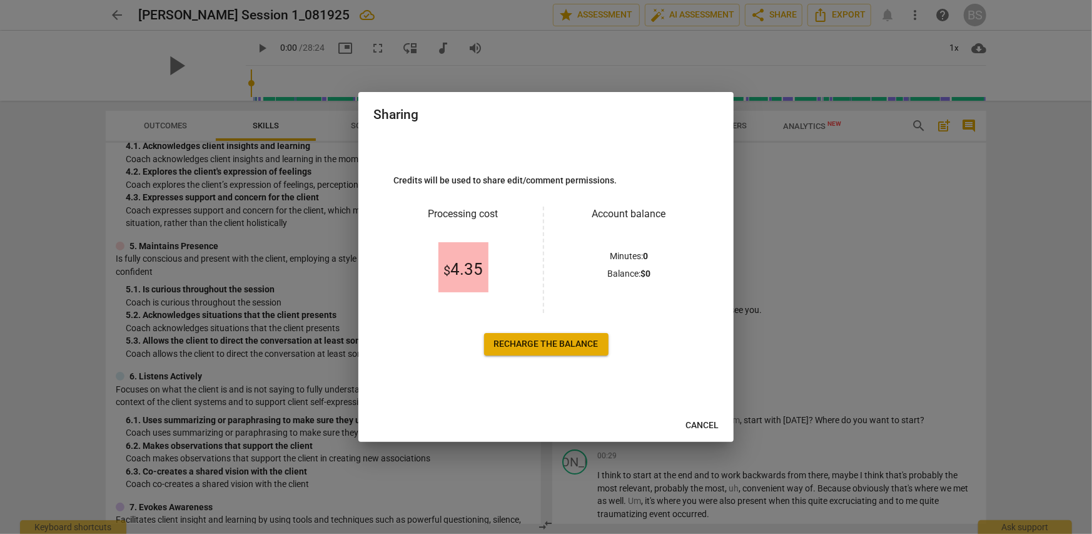
click at [703, 426] on span "Cancel" at bounding box center [702, 425] width 33 height 13
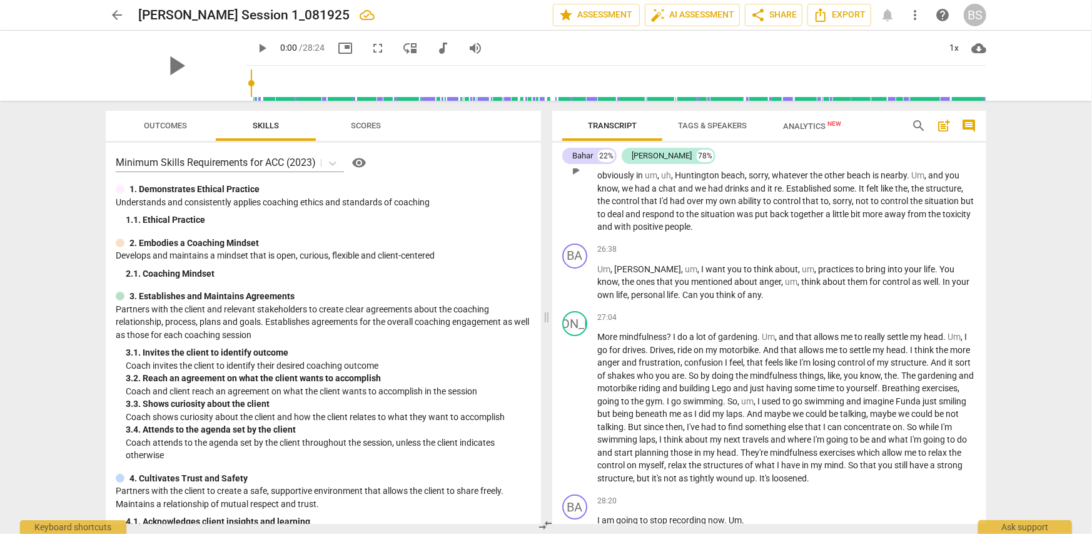
scroll to position [6293, 0]
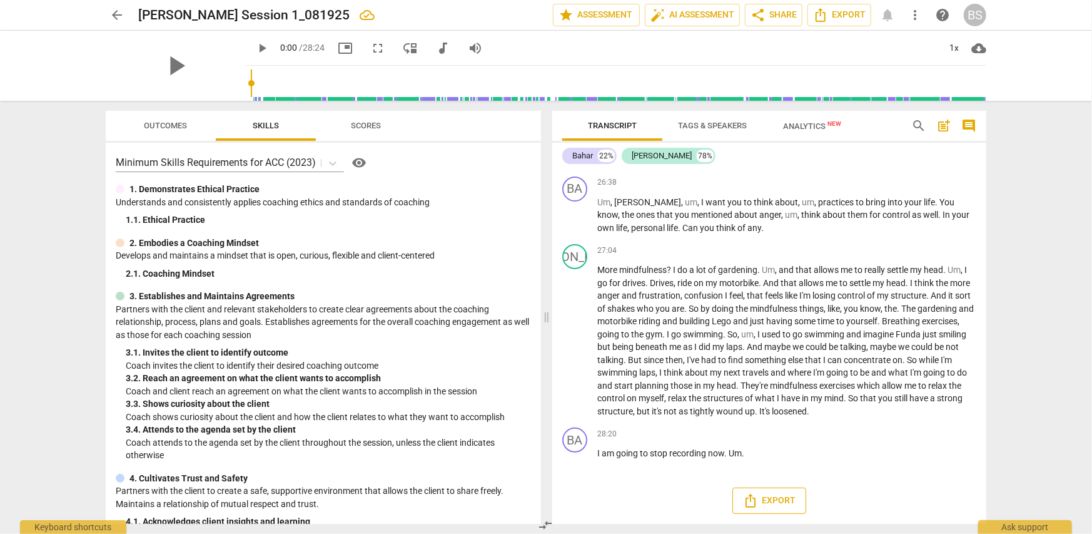
click at [763, 506] on span "Export" at bounding box center [769, 500] width 53 height 15
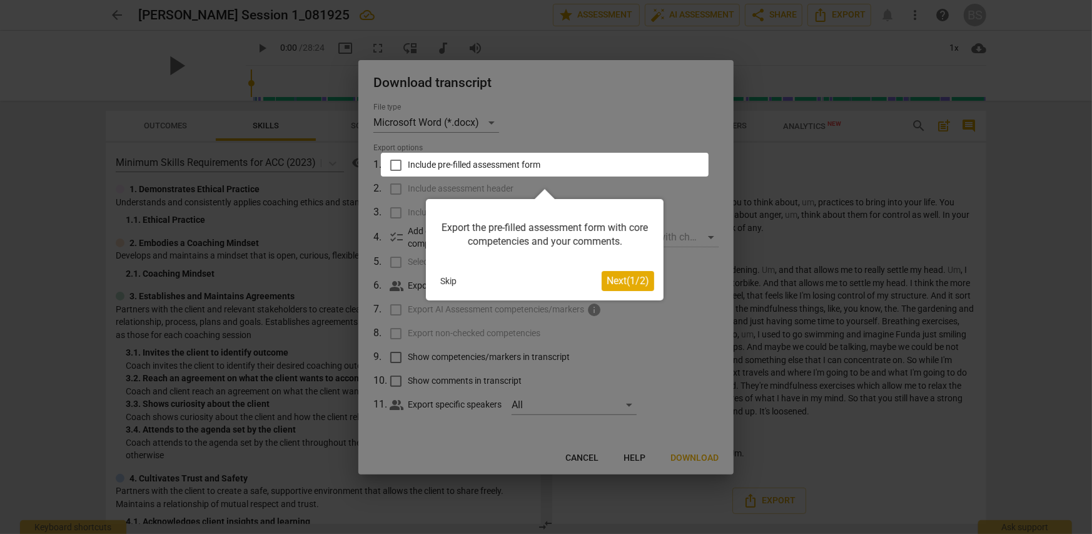
click at [633, 282] on span "Next ( 1 / 2 )" at bounding box center [628, 281] width 43 height 12
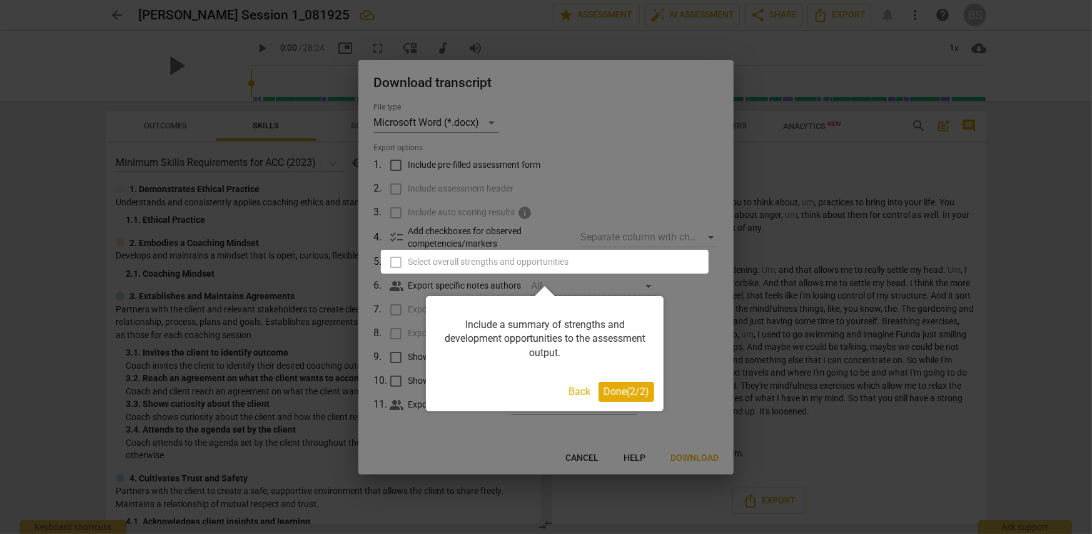
click at [621, 395] on span "Done ( 2 / 2 )" at bounding box center [627, 391] width 46 height 12
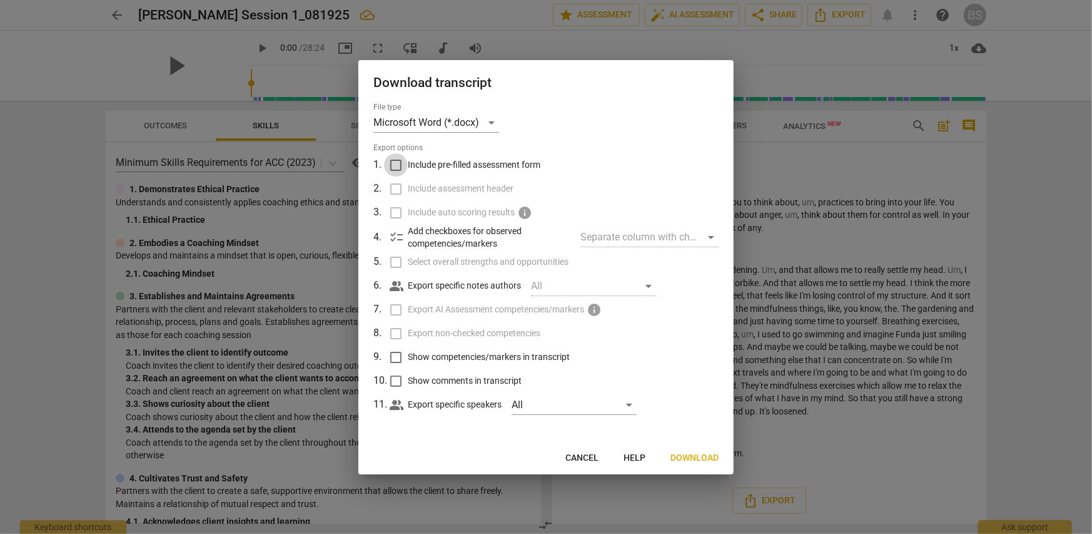
click at [395, 165] on input "Include pre-filled assessment form" at bounding box center [396, 165] width 24 height 24
checkbox input "true"
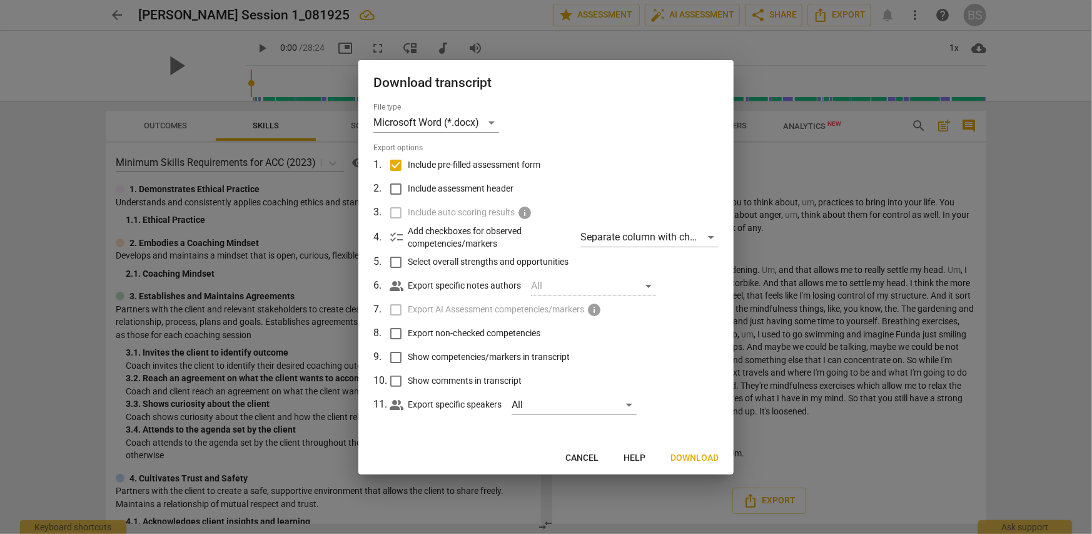
click at [394, 263] on input "Select overall strengths and opportunities" at bounding box center [396, 262] width 24 height 24
checkbox input "true"
click at [716, 461] on span "Next" at bounding box center [707, 458] width 23 height 13
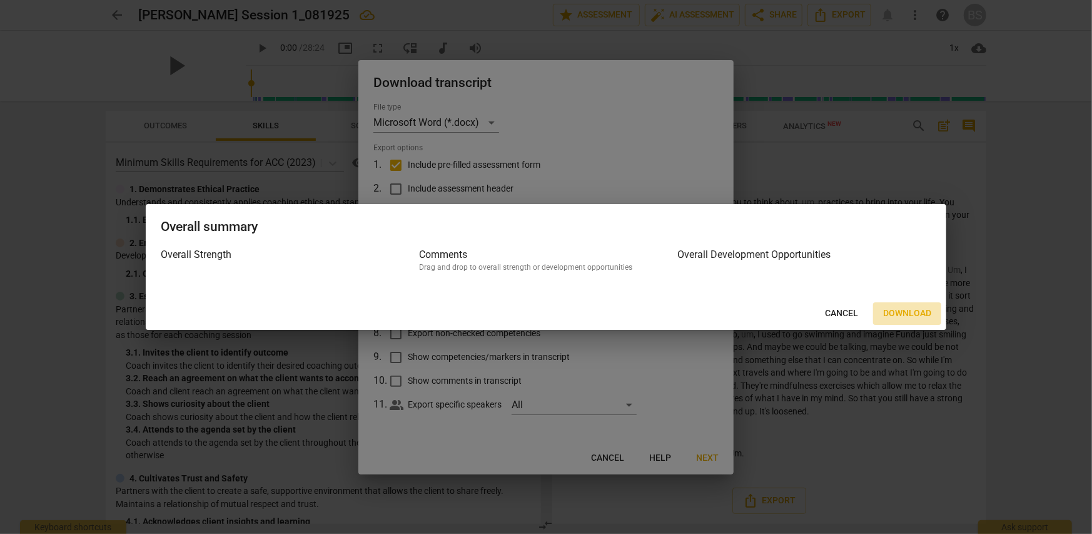
click at [917, 312] on span "Download" at bounding box center [907, 313] width 48 height 13
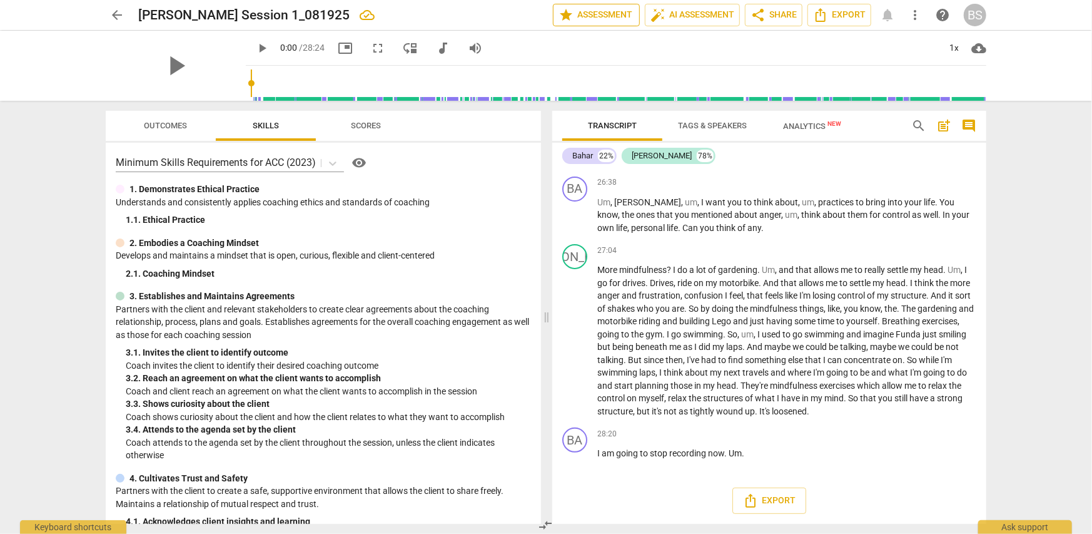
click at [611, 13] on span "star Assessment" at bounding box center [597, 15] width 76 height 15
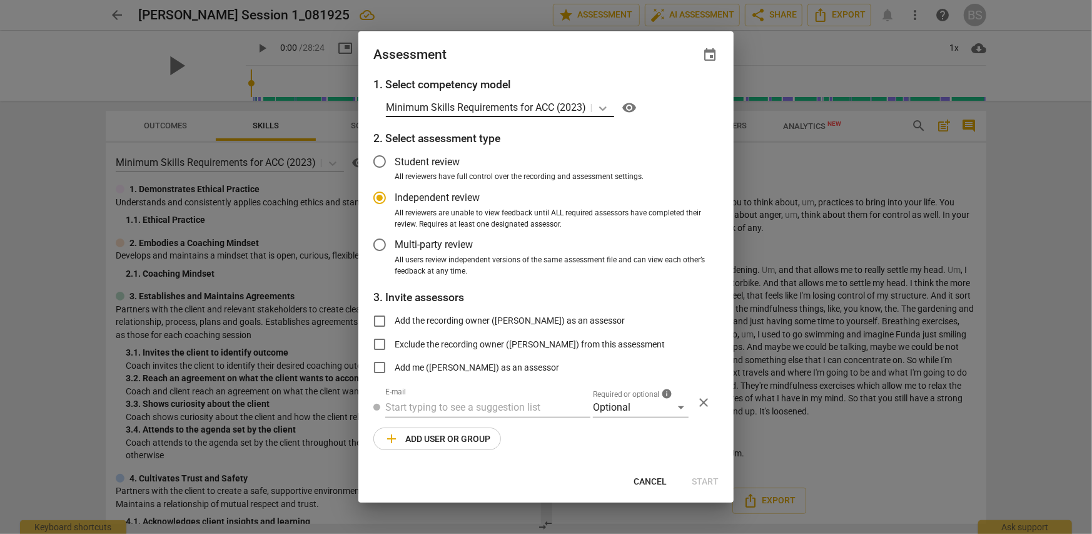
click at [606, 108] on icon at bounding box center [603, 108] width 8 height 4
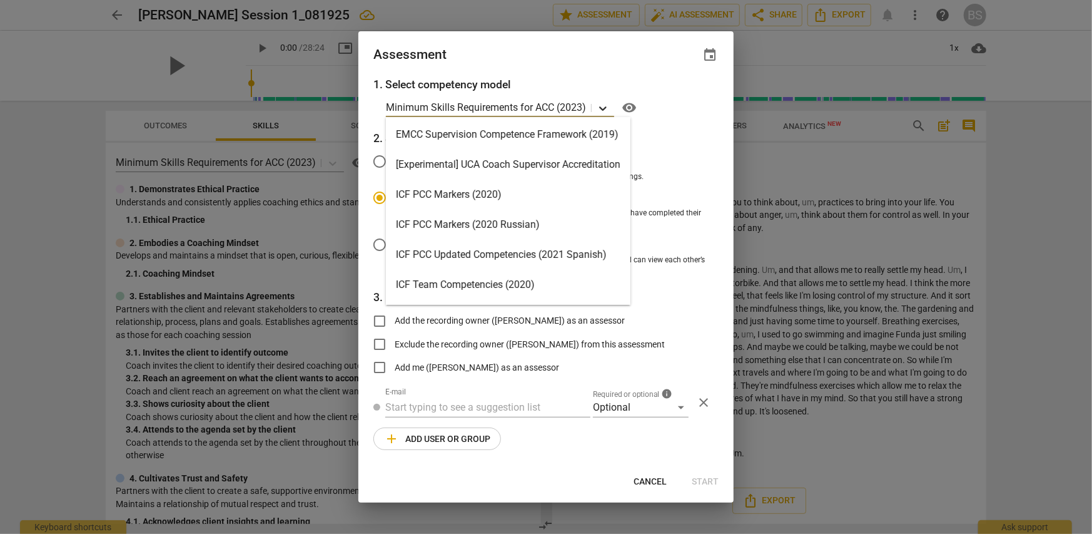
click at [606, 108] on icon at bounding box center [603, 108] width 8 height 4
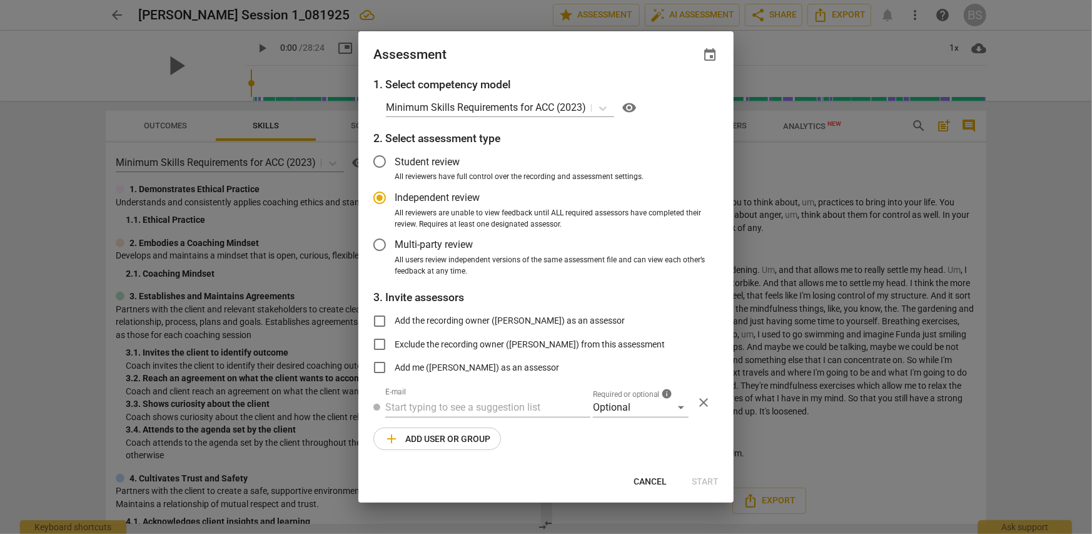
click at [864, 46] on div at bounding box center [546, 267] width 1092 height 534
radio input "false"
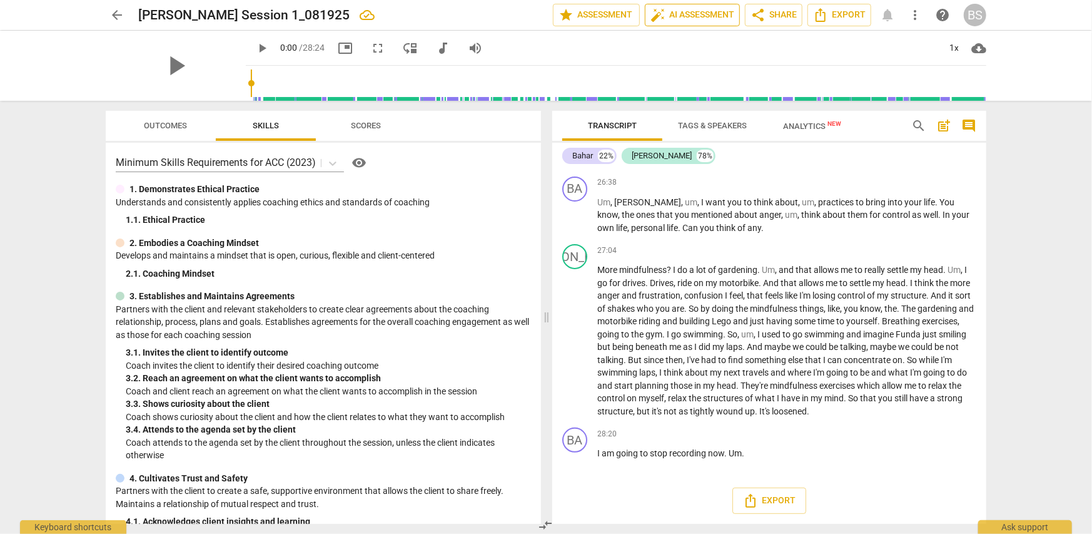
click at [703, 13] on span "auto_fix_high AI Assessment" at bounding box center [693, 15] width 84 height 15
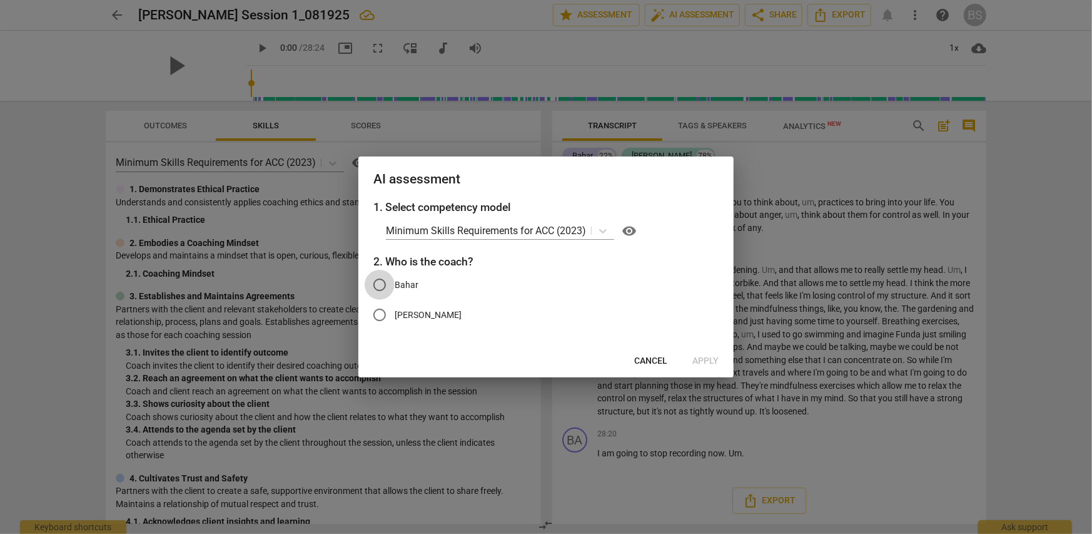
click at [380, 283] on input "Bahar" at bounding box center [380, 285] width 30 height 30
radio input "true"
click at [708, 361] on span "Apply" at bounding box center [706, 361] width 26 height 13
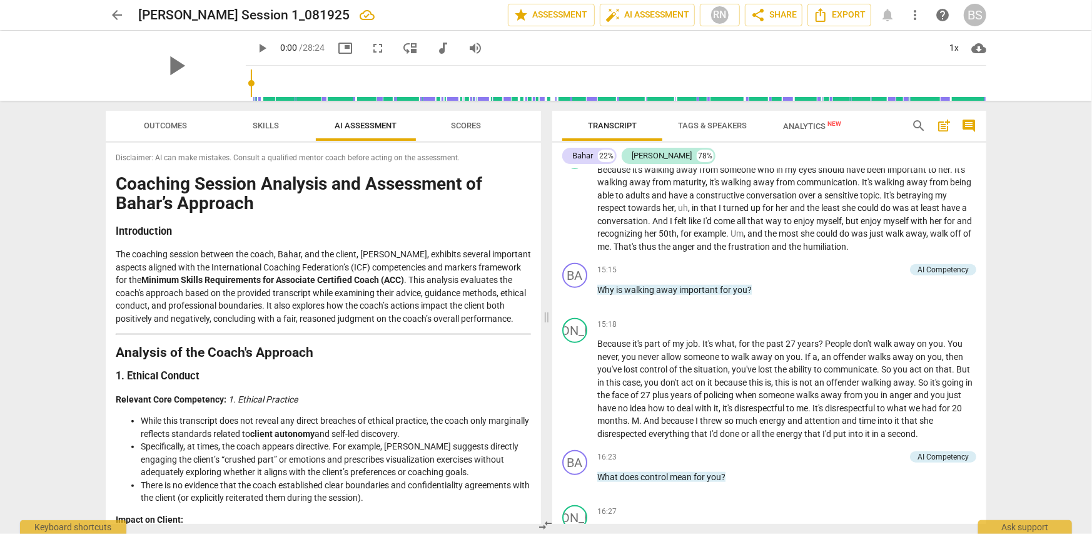
scroll to position [3169, 0]
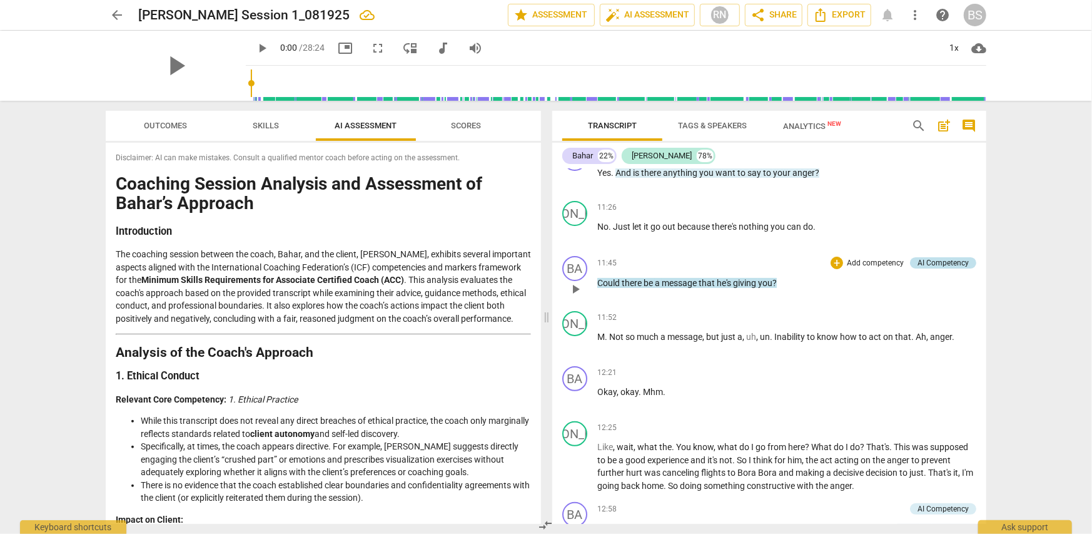
click at [939, 257] on div "AI Competency" at bounding box center [943, 262] width 51 height 11
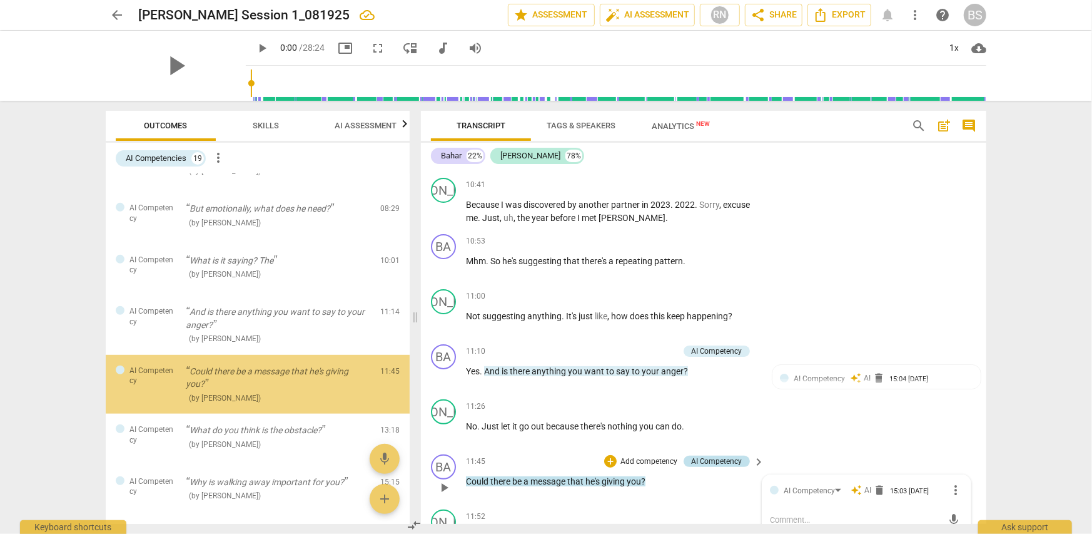
scroll to position [419, 0]
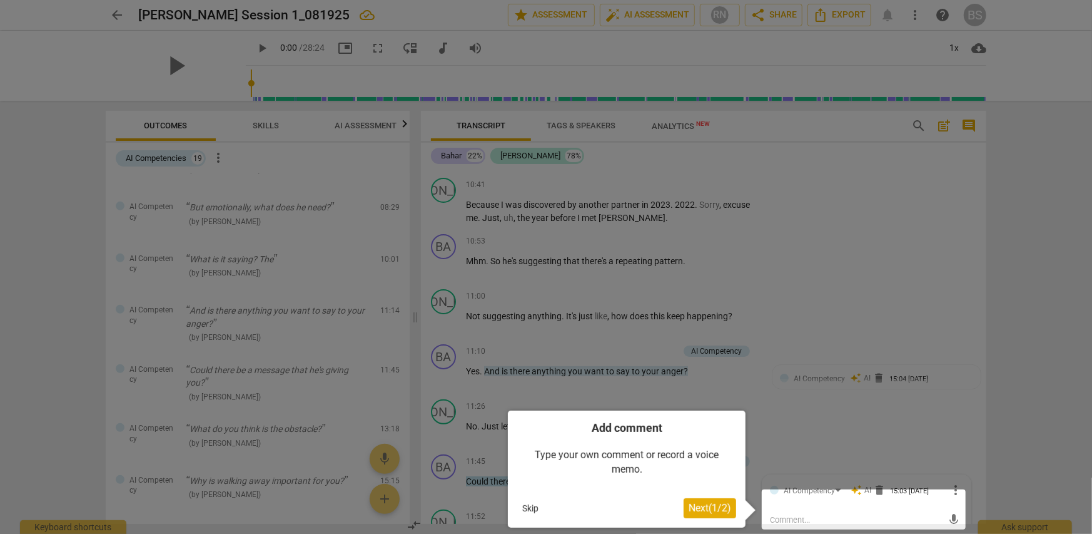
click at [706, 508] on span "Next ( 1 / 2 )" at bounding box center [710, 508] width 43 height 12
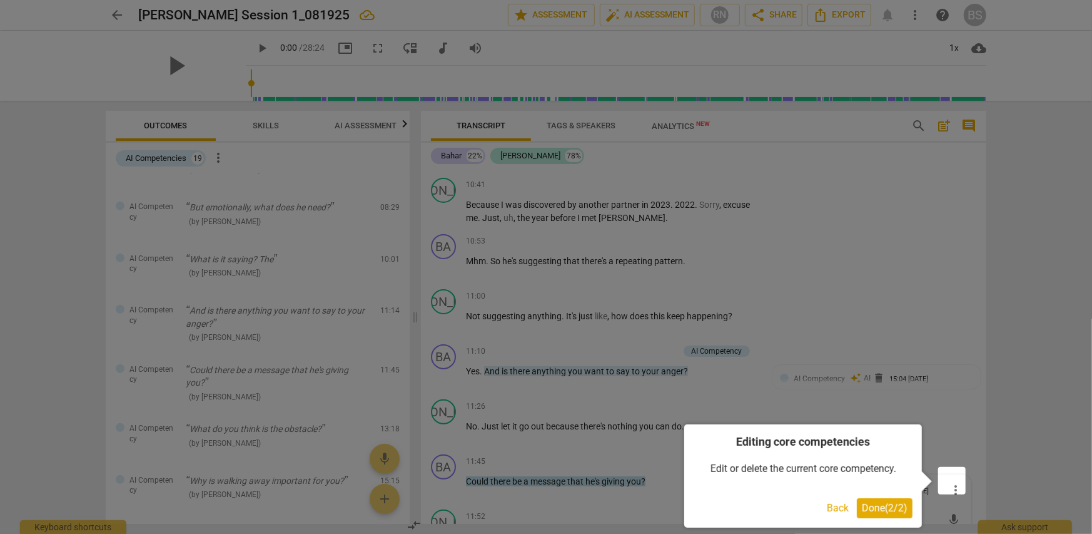
click at [844, 511] on button "Back" at bounding box center [838, 508] width 32 height 20
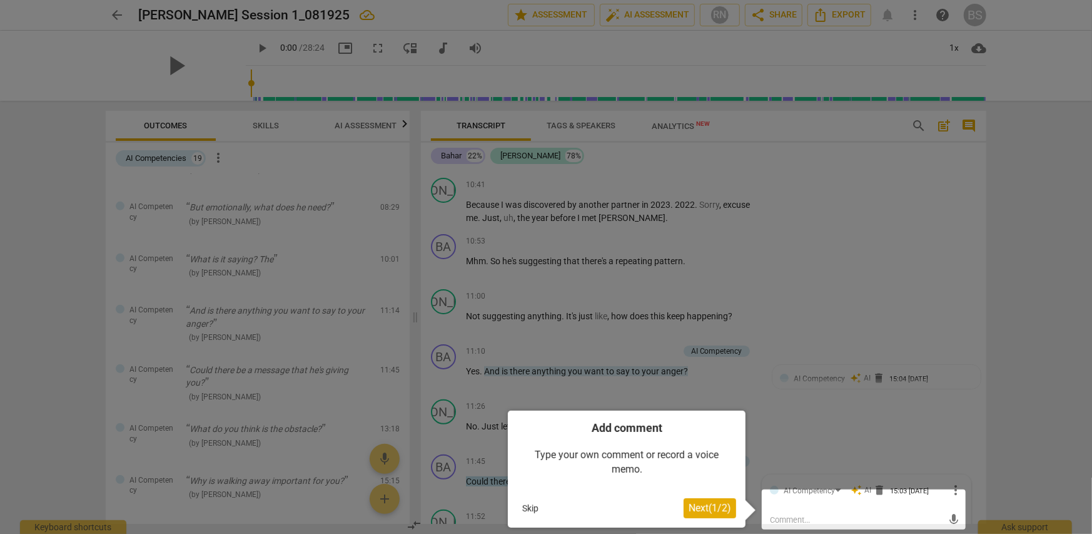
click at [531, 507] on button "Skip" at bounding box center [530, 508] width 26 height 19
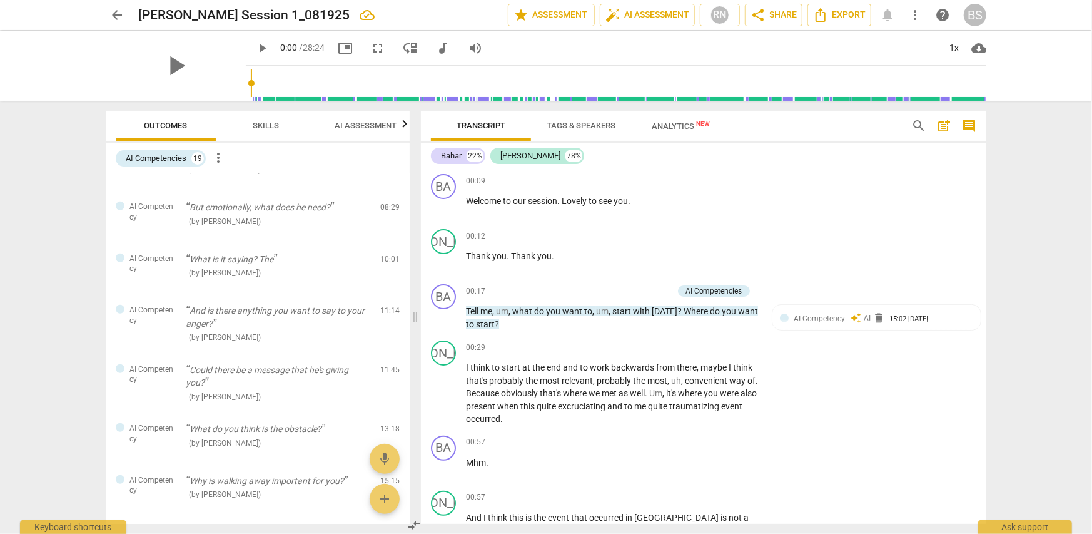
scroll to position [125, 0]
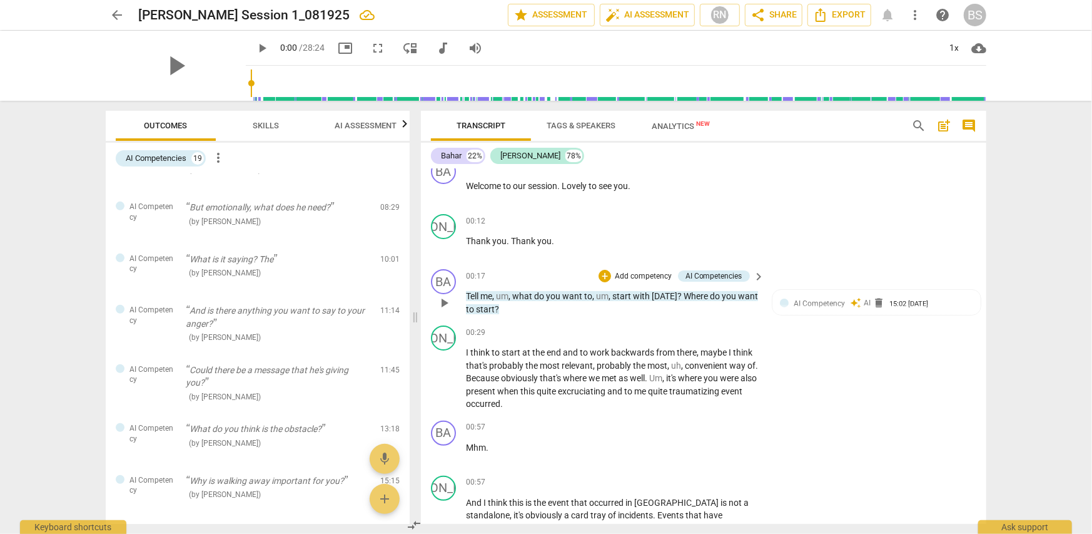
click at [758, 277] on span "keyboard_arrow_right" at bounding box center [759, 276] width 15 height 15
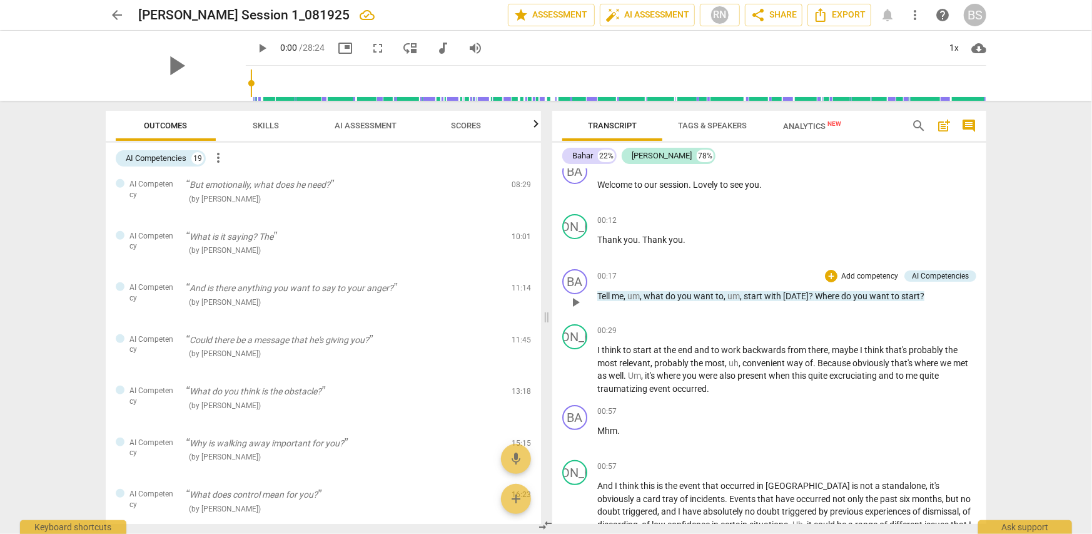
scroll to position [395, 0]
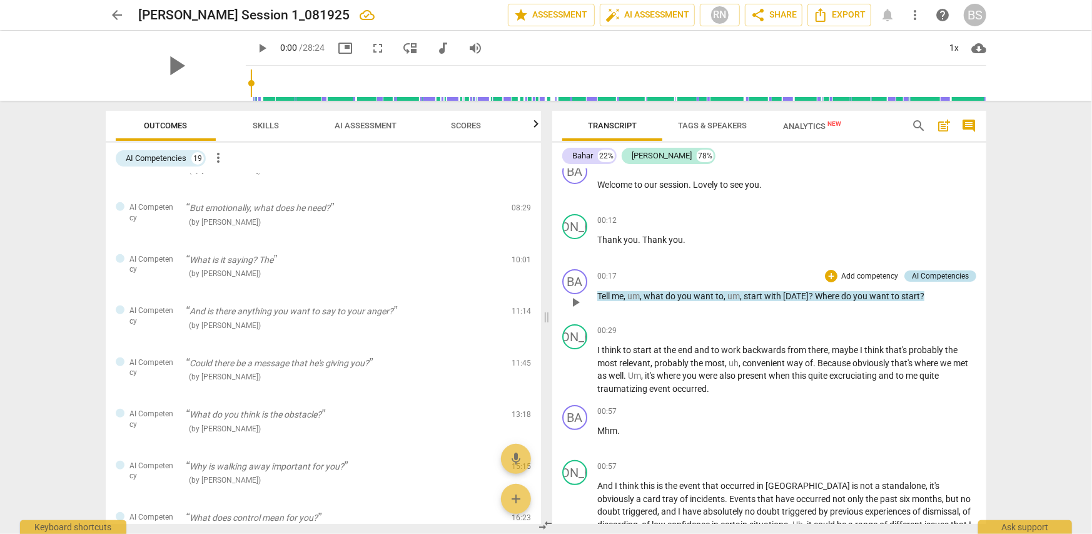
click at [933, 276] on div "AI Competencies" at bounding box center [940, 275] width 57 height 11
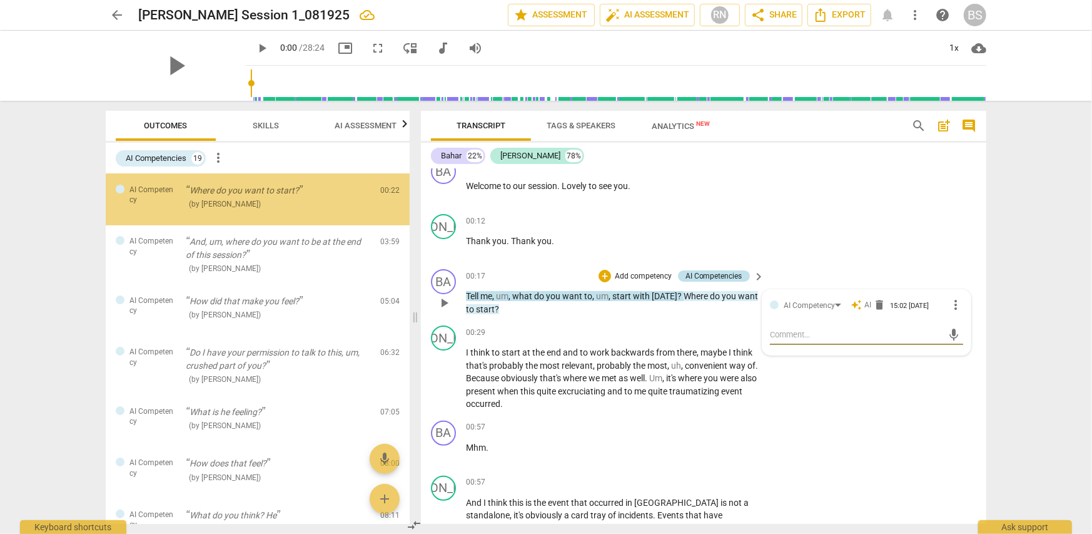
scroll to position [0, 0]
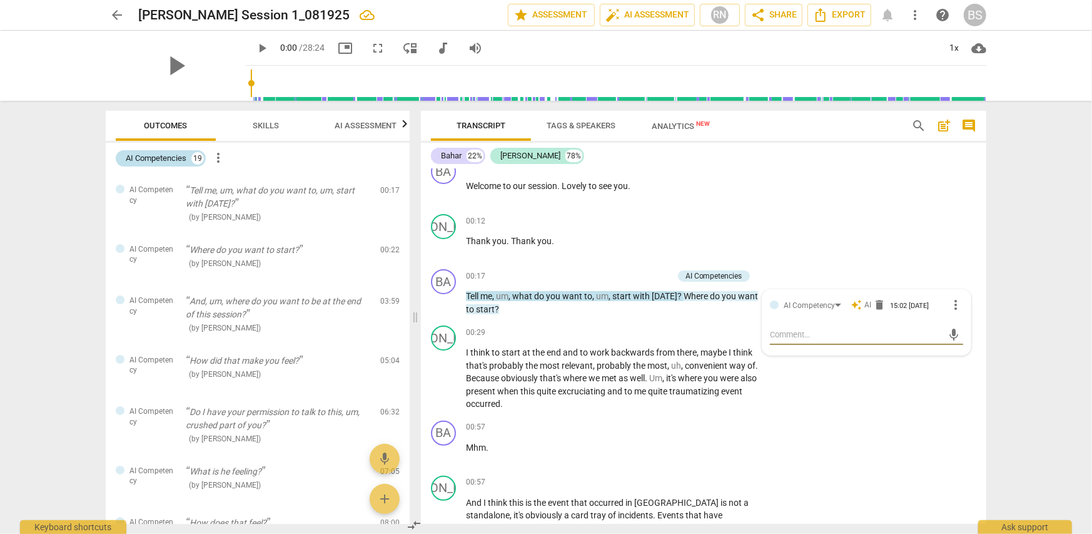
click at [184, 158] on div "AI Competencies" at bounding box center [156, 158] width 61 height 13
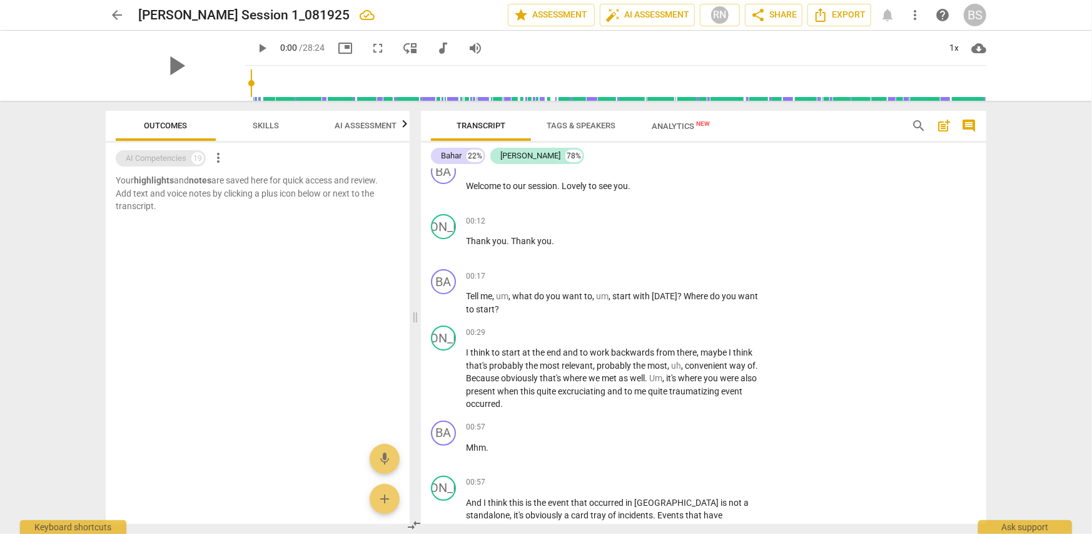
click at [184, 158] on div "AI Competencies" at bounding box center [156, 158] width 61 height 13
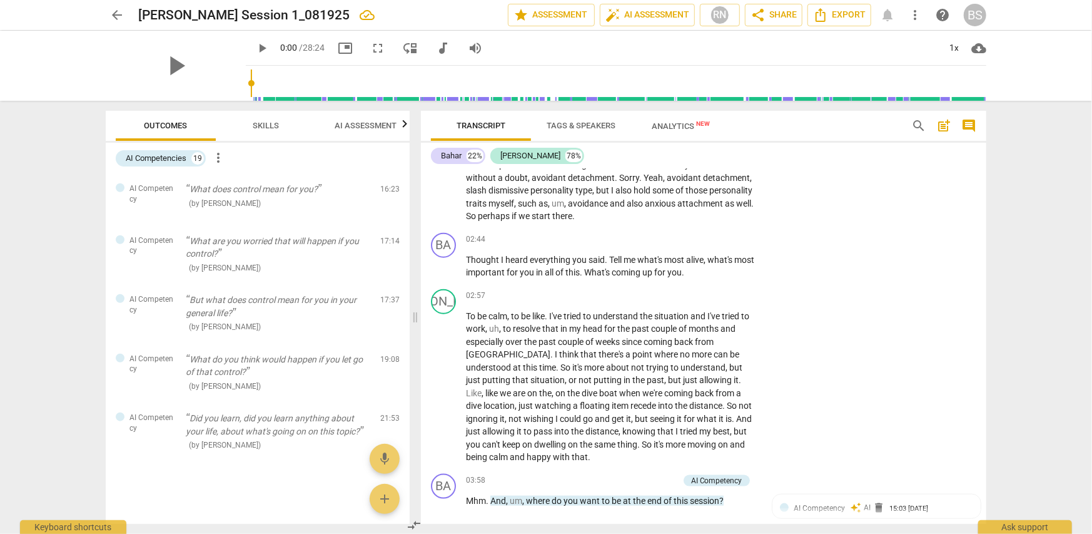
scroll to position [876, 0]
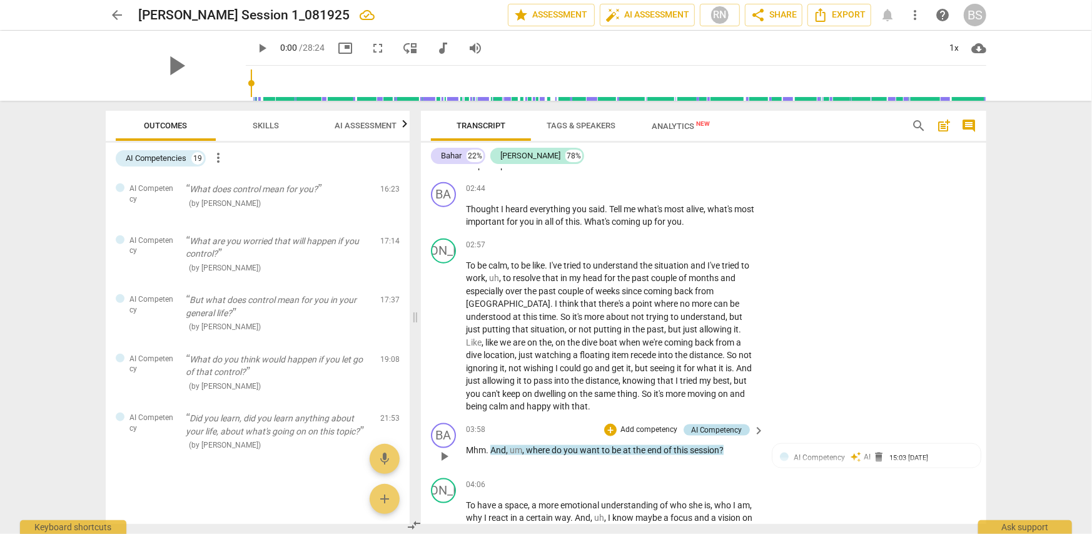
click at [727, 427] on div "AI Competency" at bounding box center [716, 429] width 51 height 11
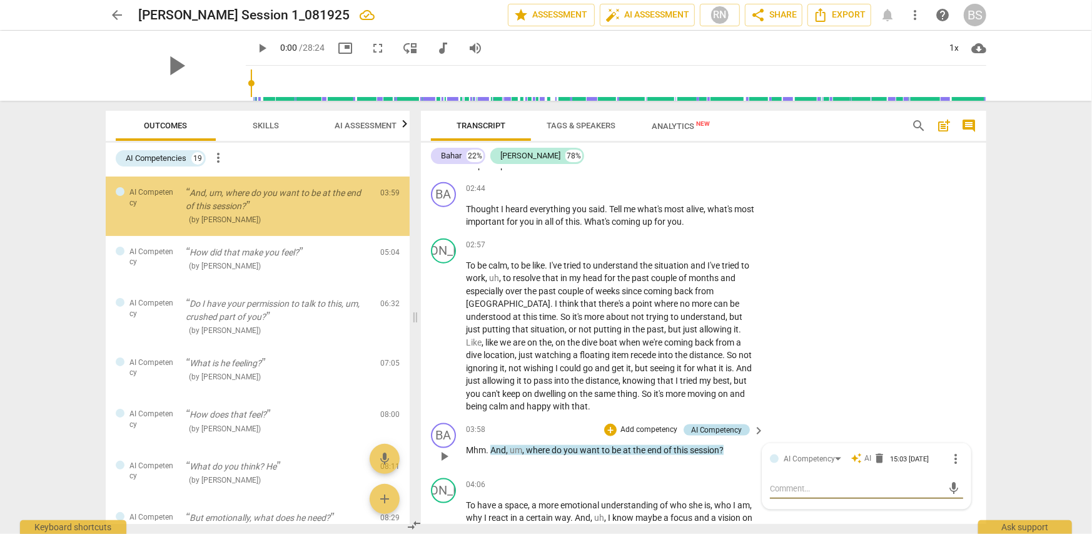
scroll to position [0, 0]
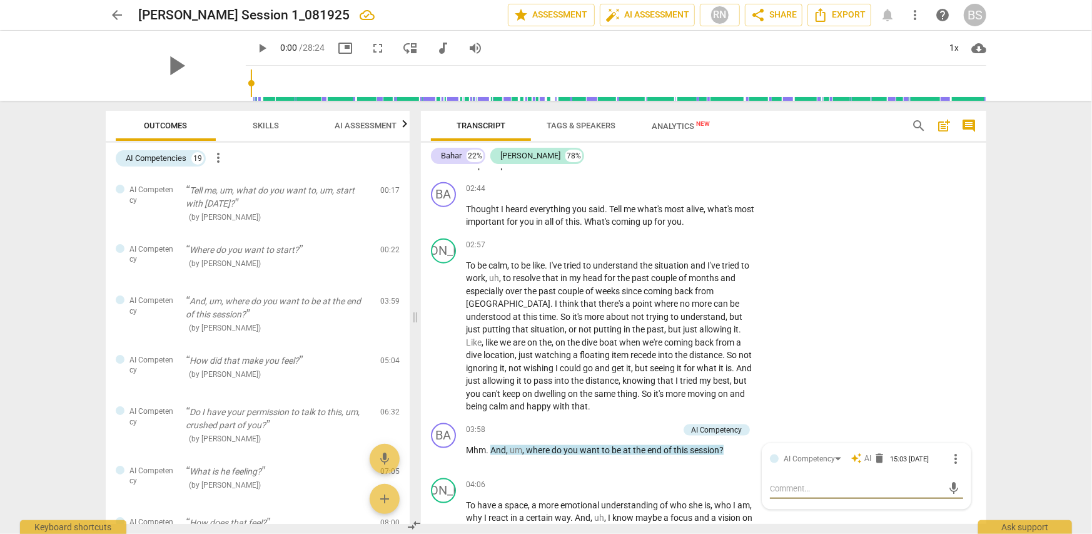
click at [268, 130] on span "Skills" at bounding box center [266, 125] width 26 height 9
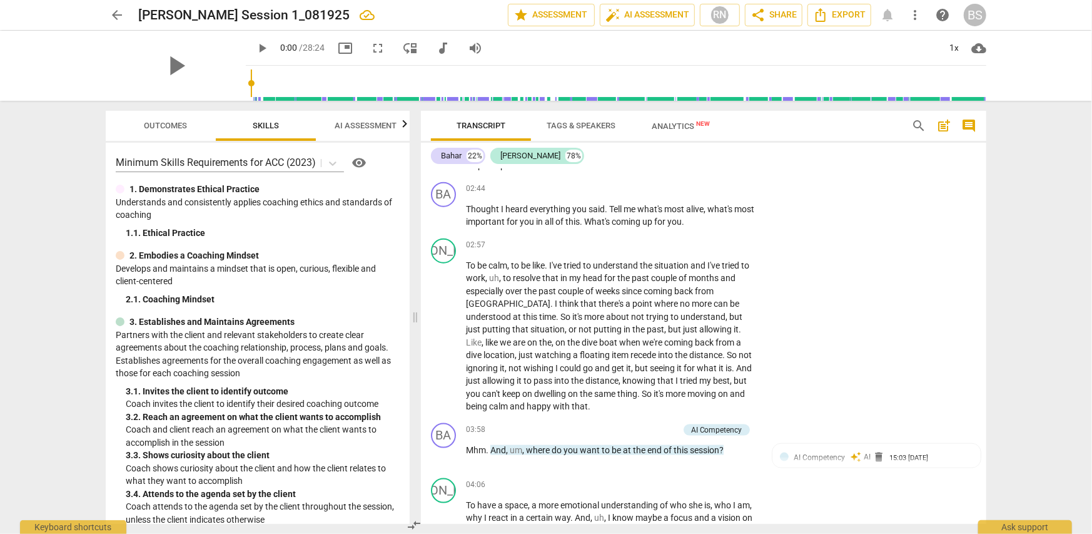
click at [348, 130] on span "AI Assessment" at bounding box center [366, 125] width 62 height 9
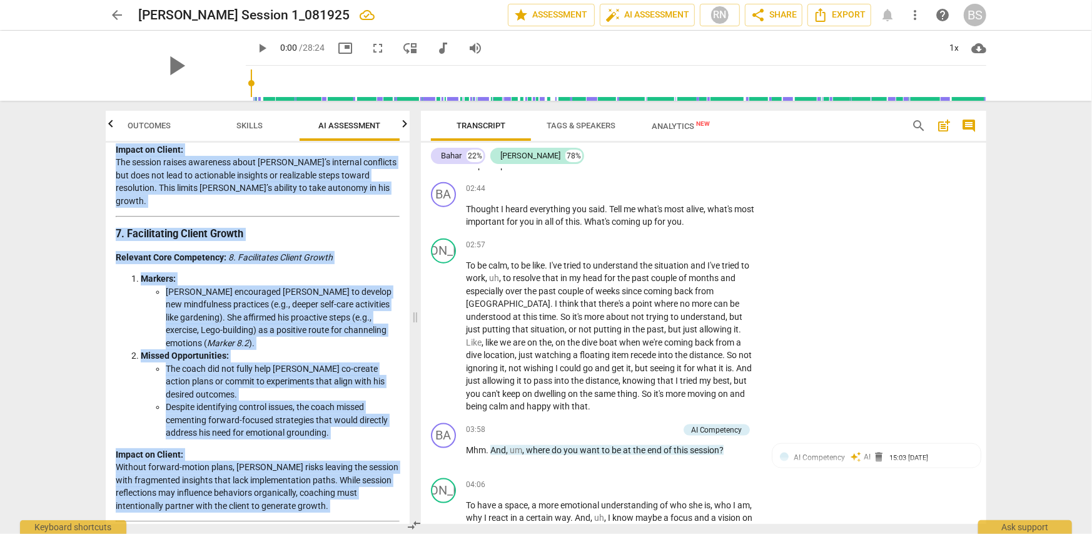
drag, startPoint x: 119, startPoint y: 192, endPoint x: 367, endPoint y: 527, distance: 416.4
click at [367, 527] on div "Outcomes Skills AI Assessment Scores Disclaimer: AI can make mistakes. Consult …" at bounding box center [255, 317] width 319 height 433
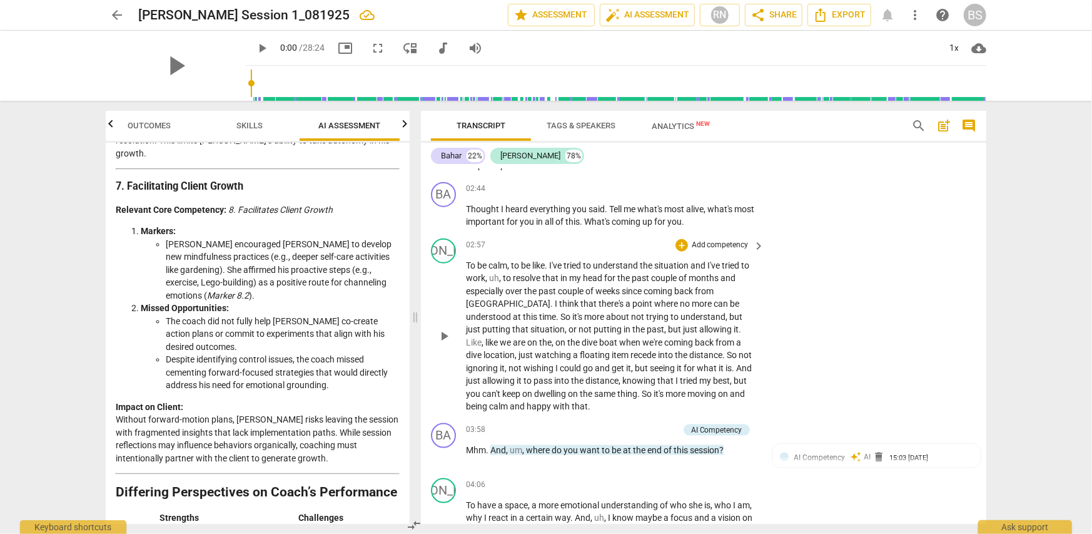
click at [911, 304] on div "JO play_arrow pause 02:57 + Add competency keyboard_arrow_right To be calm , to…" at bounding box center [704, 325] width 566 height 185
click at [847, 16] on span "Export" at bounding box center [839, 15] width 53 height 15
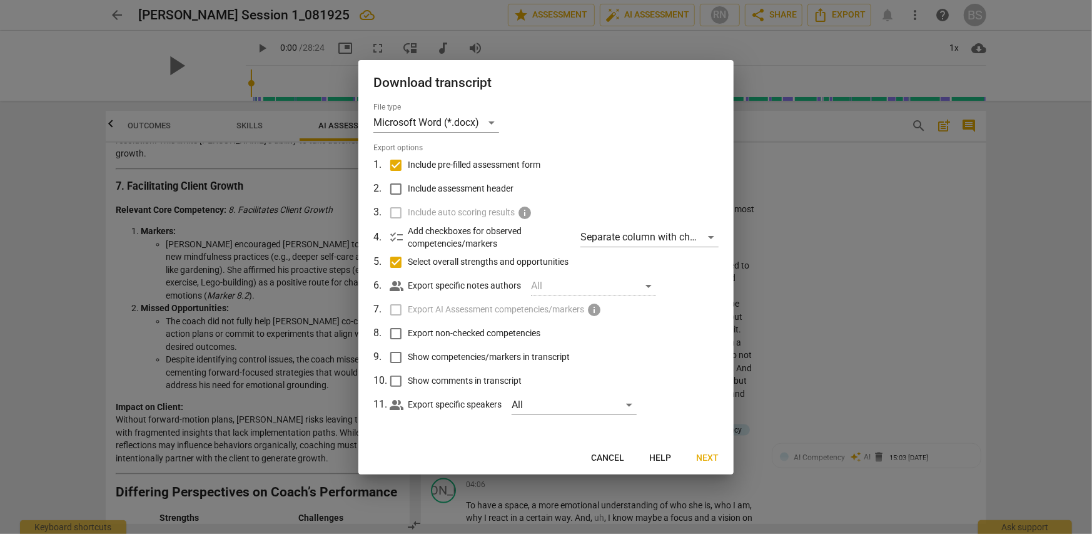
click at [710, 455] on span "Next" at bounding box center [707, 458] width 23 height 13
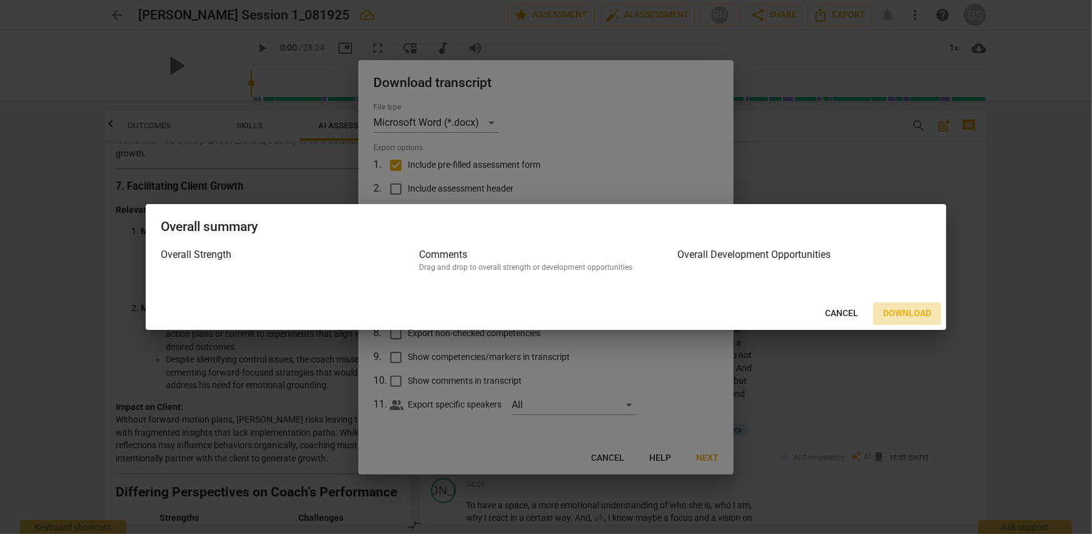
click at [919, 308] on span "Download" at bounding box center [907, 313] width 48 height 13
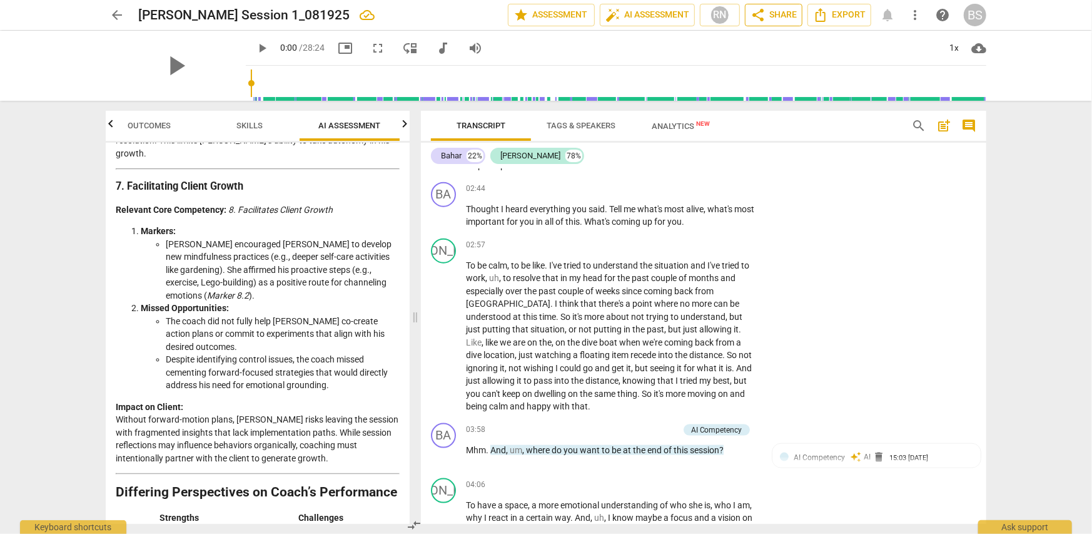
click at [770, 14] on span "share Share" at bounding box center [774, 15] width 46 height 15
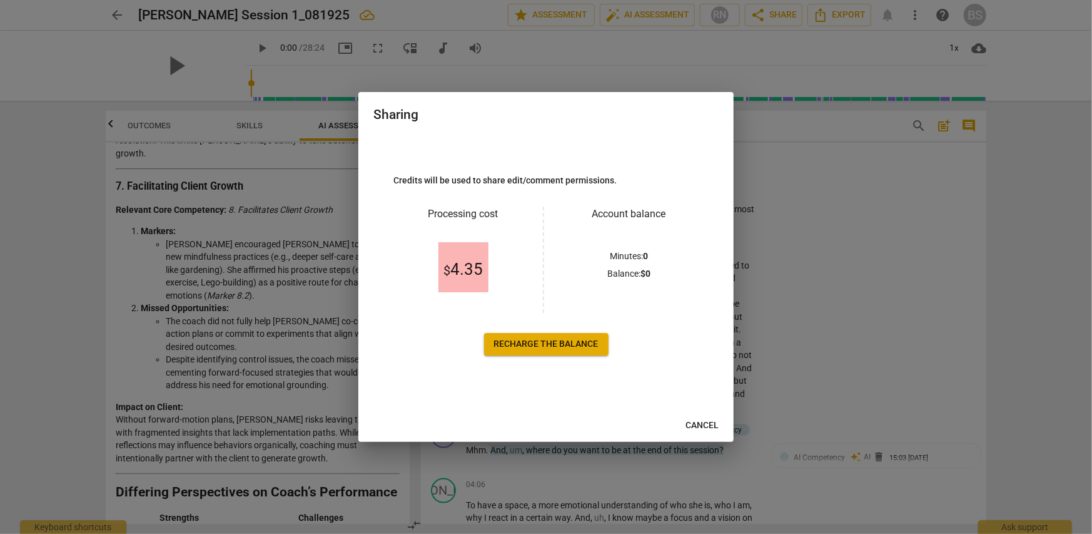
click at [711, 425] on span "Cancel" at bounding box center [702, 425] width 33 height 13
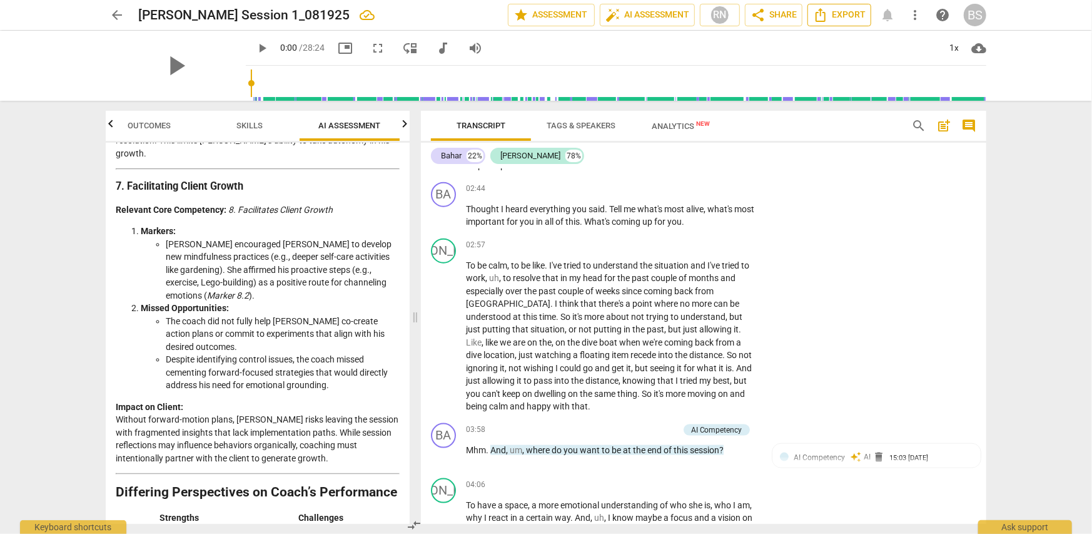
click at [833, 12] on span "Export" at bounding box center [839, 15] width 53 height 15
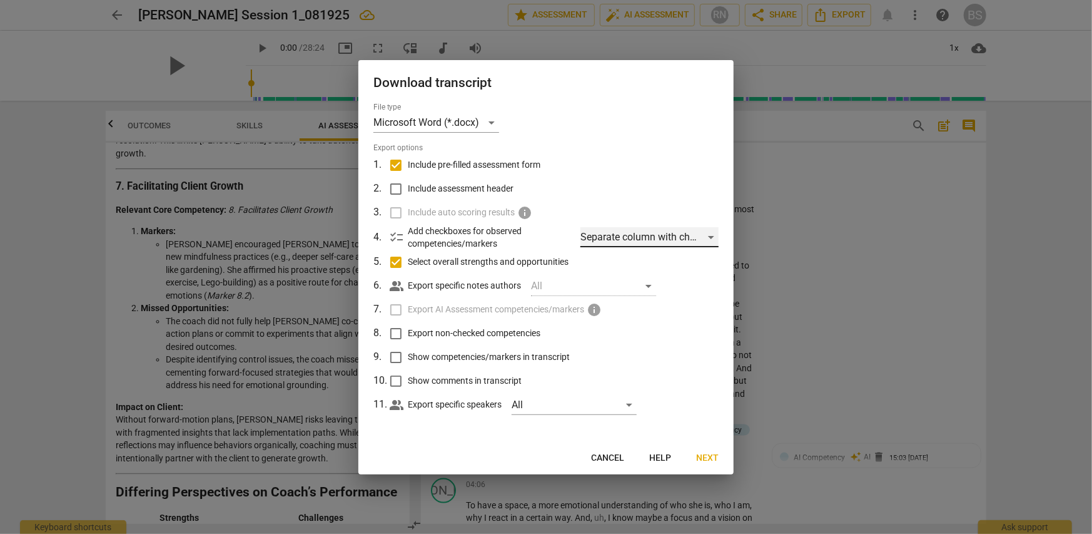
click at [711, 238] on div "Separate column with check marks" at bounding box center [650, 237] width 138 height 20
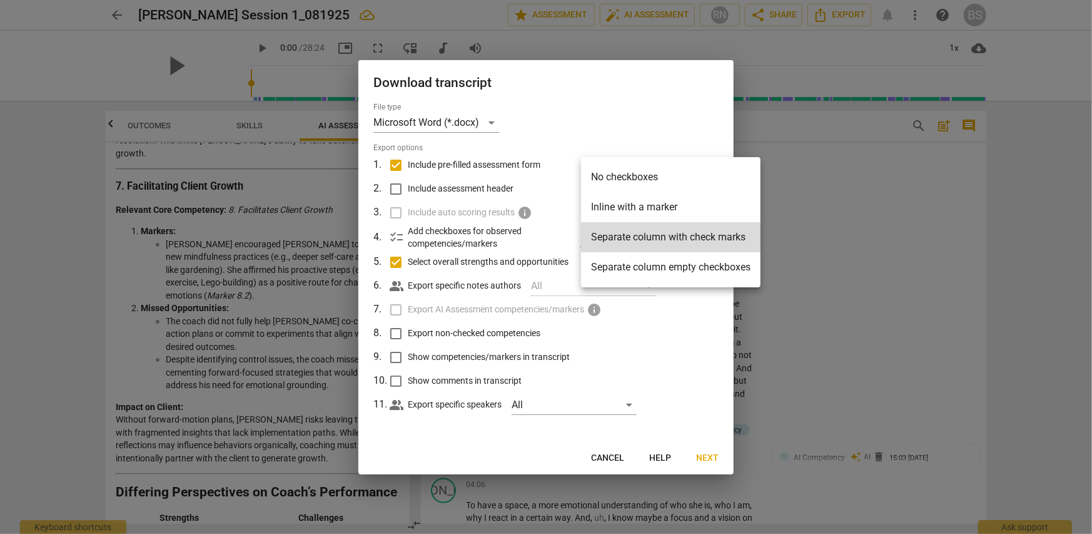
click at [711, 238] on li "Separate column with check marks" at bounding box center [671, 237] width 180 height 30
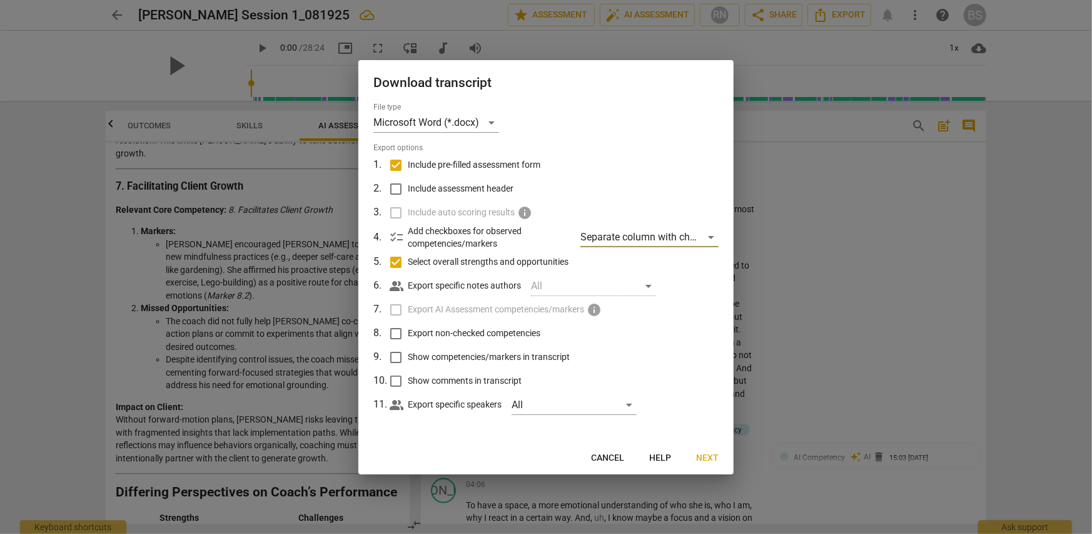
click at [398, 358] on input "Show competencies/markers in transcript" at bounding box center [396, 357] width 24 height 24
checkbox input "true"
click at [394, 382] on input "Show comments in transcript" at bounding box center [396, 381] width 24 height 24
checkbox input "true"
click at [714, 460] on span "Next" at bounding box center [707, 458] width 23 height 13
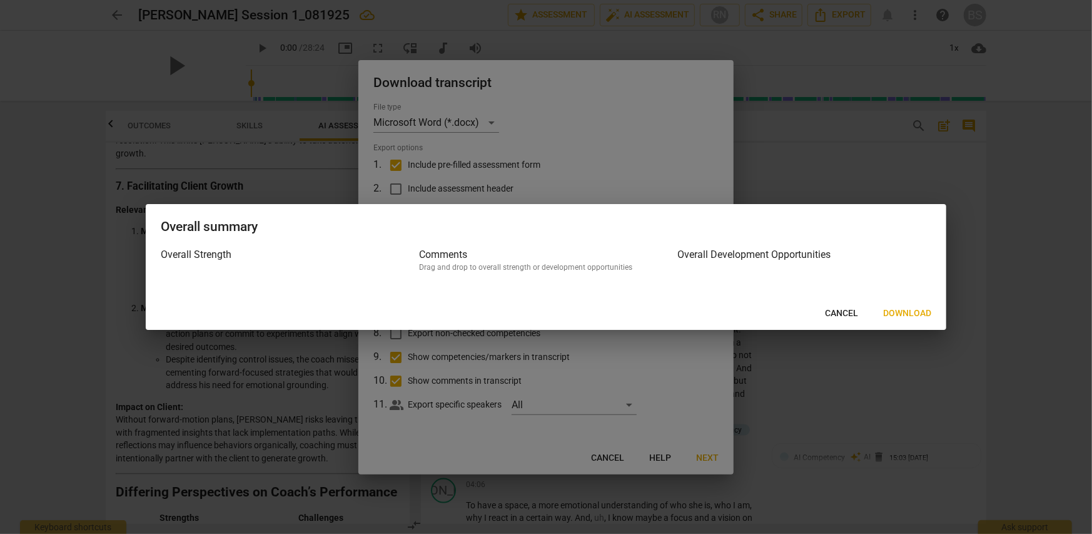
click at [902, 314] on span "Download" at bounding box center [907, 313] width 48 height 13
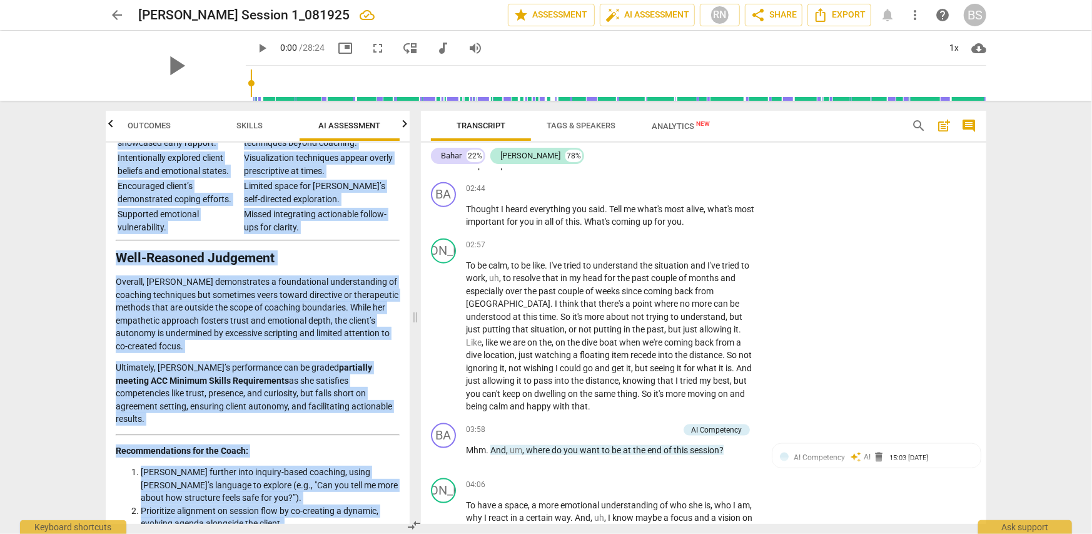
scroll to position [2686, 0]
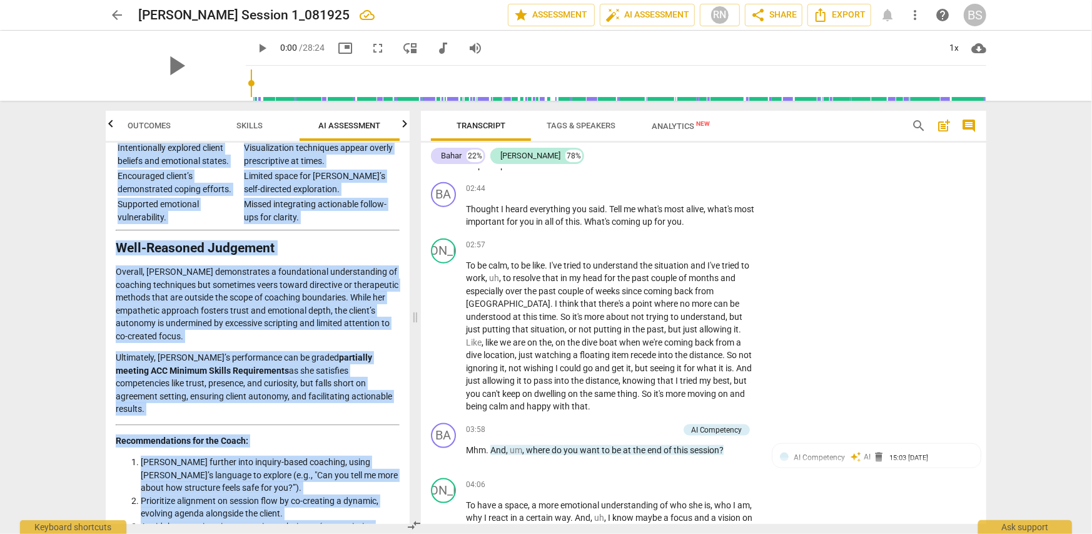
drag, startPoint x: 116, startPoint y: 194, endPoint x: 372, endPoint y: 514, distance: 409.9
click at [372, 514] on div "Disclaimer: AI can make mistakes. Consult a qualified mentor coach before actin…" at bounding box center [258, 333] width 304 height 381
copy div "Loremips Dolorsi Ametcons adi Elitseddoe te Incid’u Laboreet Doloremagnaa Eni a…"
